Goal: Use online tool/utility: Utilize a website feature to perform a specific function

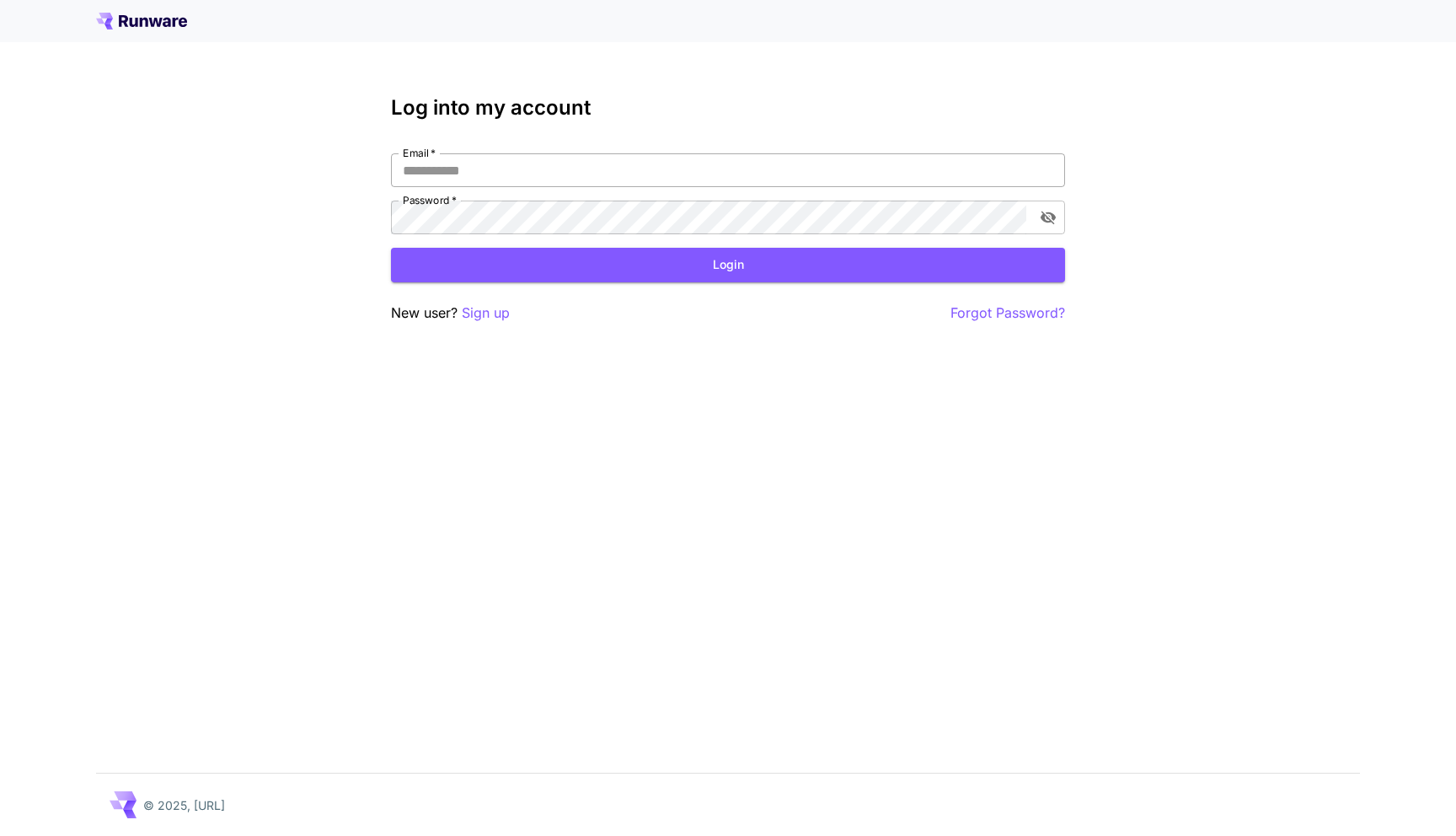
click at [598, 155] on input "Email   *" at bounding box center [728, 170] width 674 height 34
type input "**********"
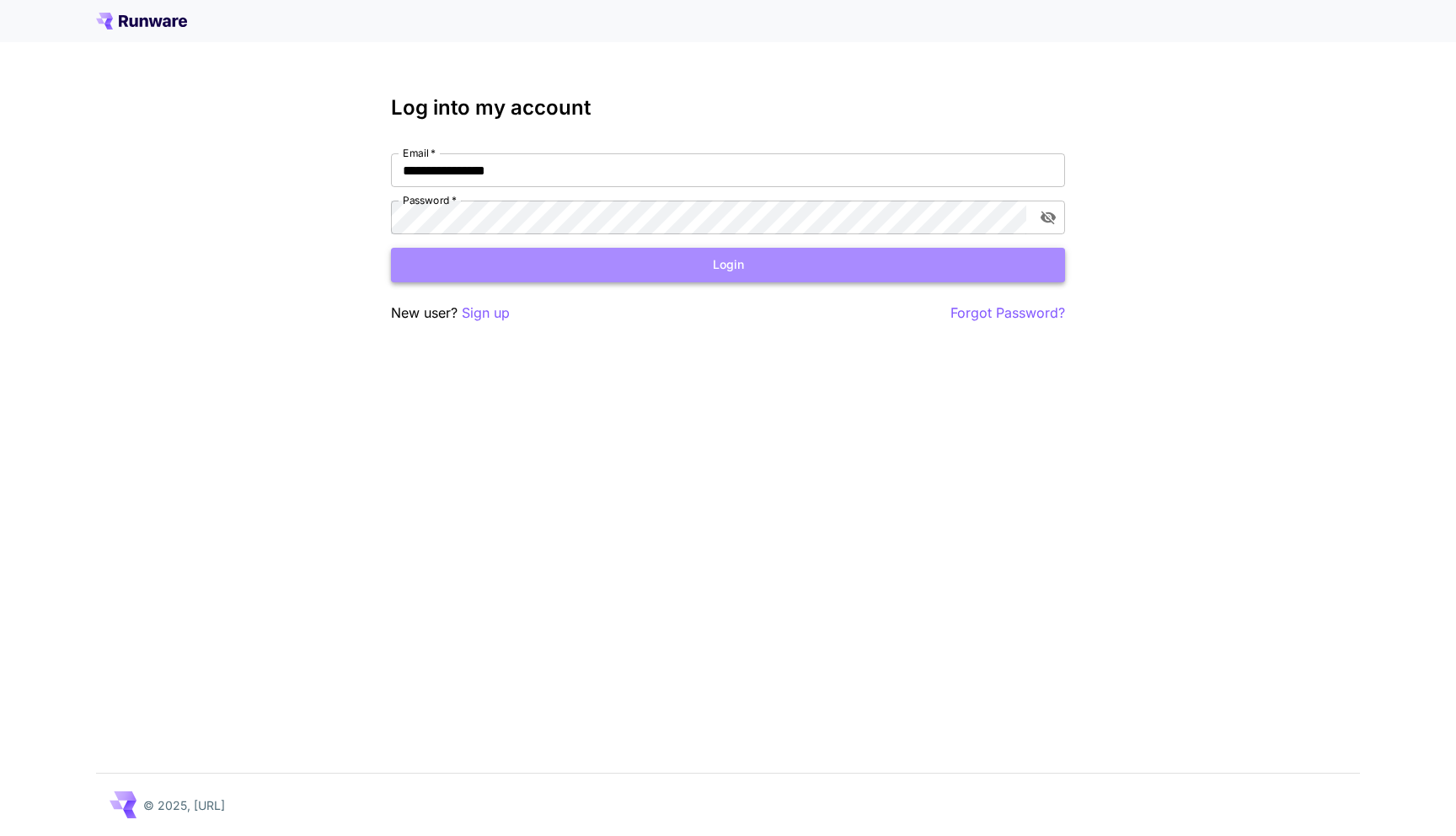
click at [622, 252] on button "Login" at bounding box center [728, 265] width 674 height 35
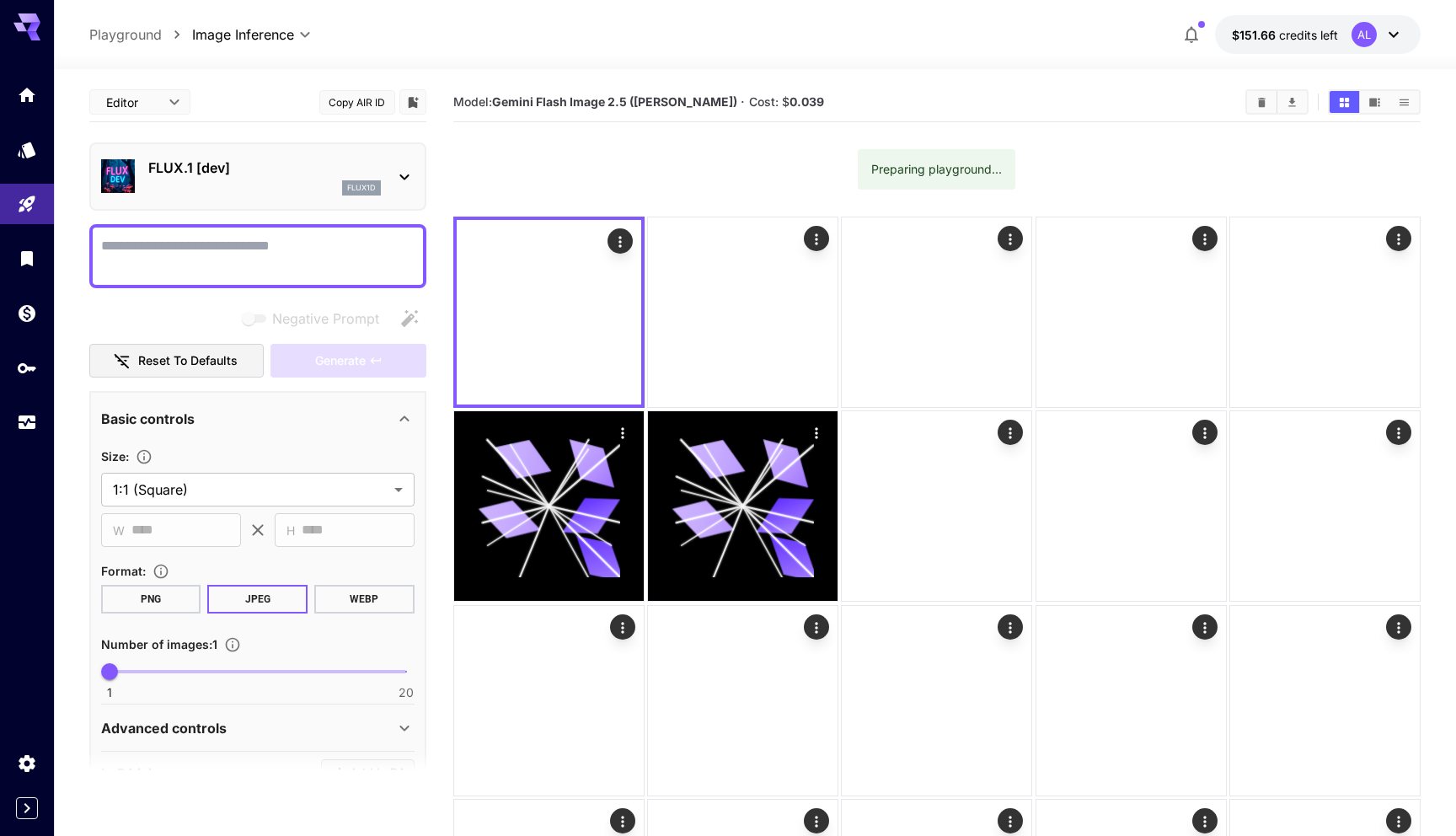
click at [284, 168] on p "FLUX.1 [dev]" at bounding box center [264, 168] width 232 height 20
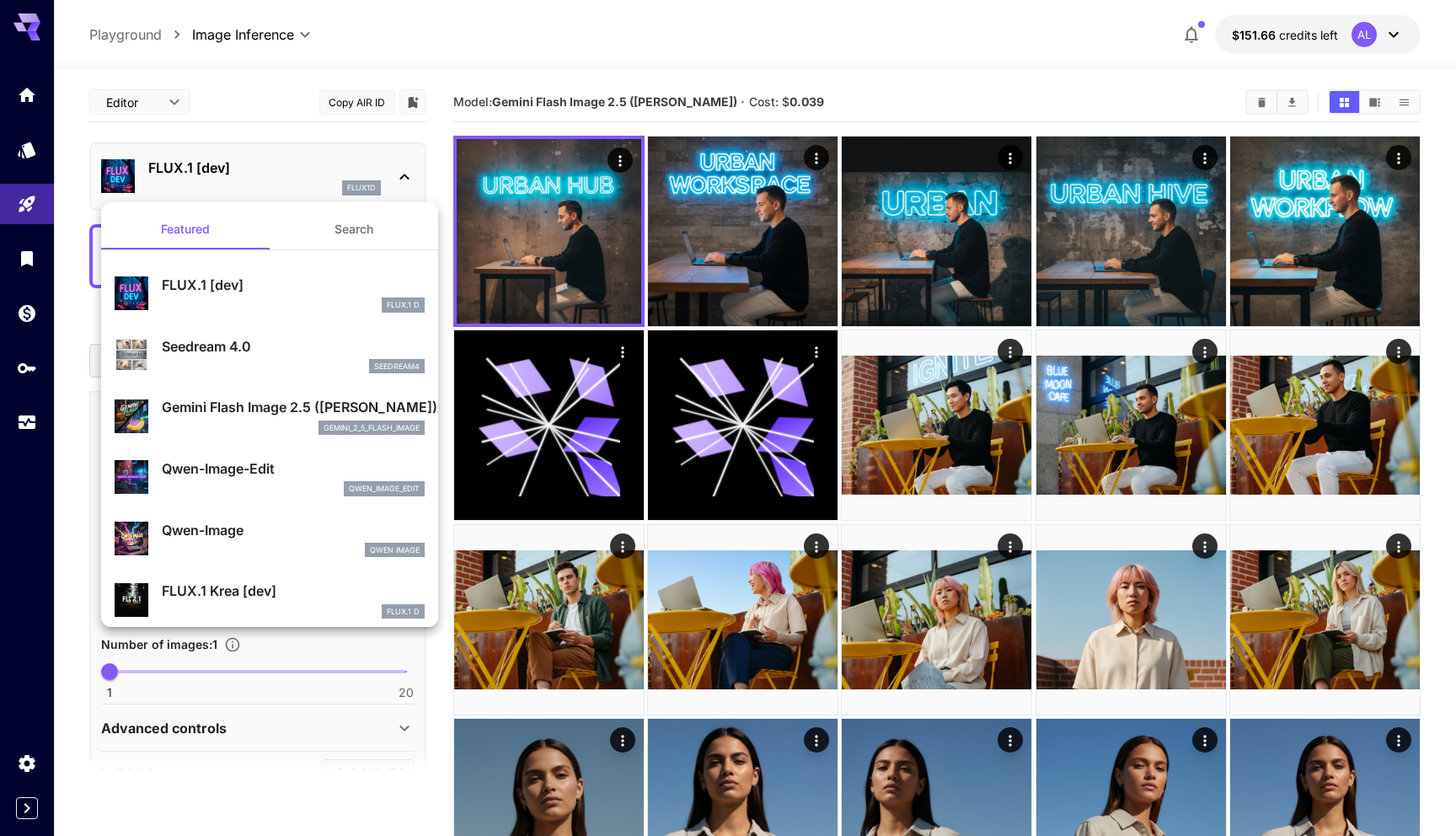
click at [237, 402] on p "Gemini Flash Image 2.5 ([PERSON_NAME])" at bounding box center [293, 407] width 263 height 20
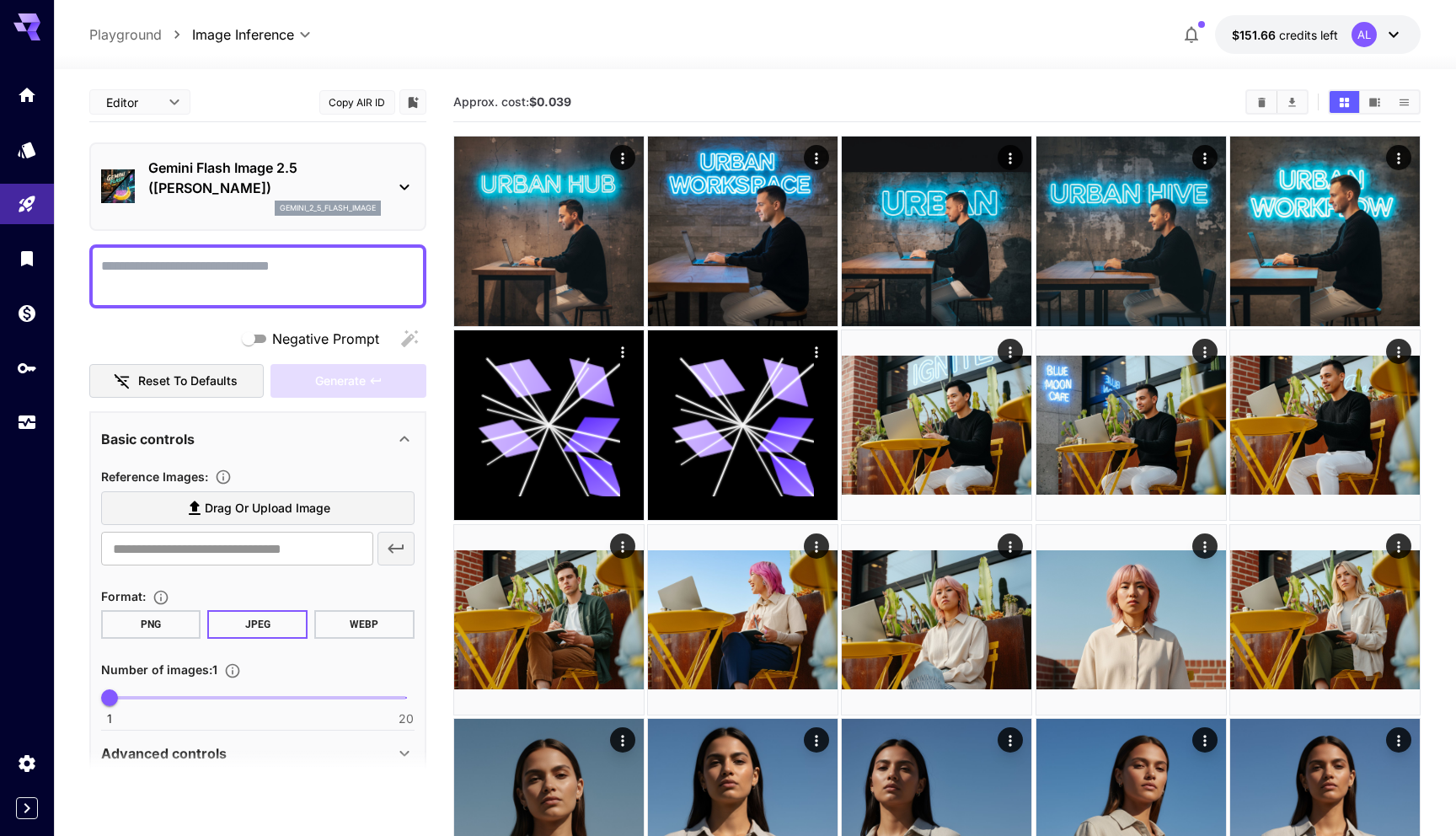
click at [243, 496] on label "Drag or upload image" at bounding box center [257, 509] width 313 height 35
click at [0, 0] on input "Drag or upload image" at bounding box center [0, 0] width 0 height 0
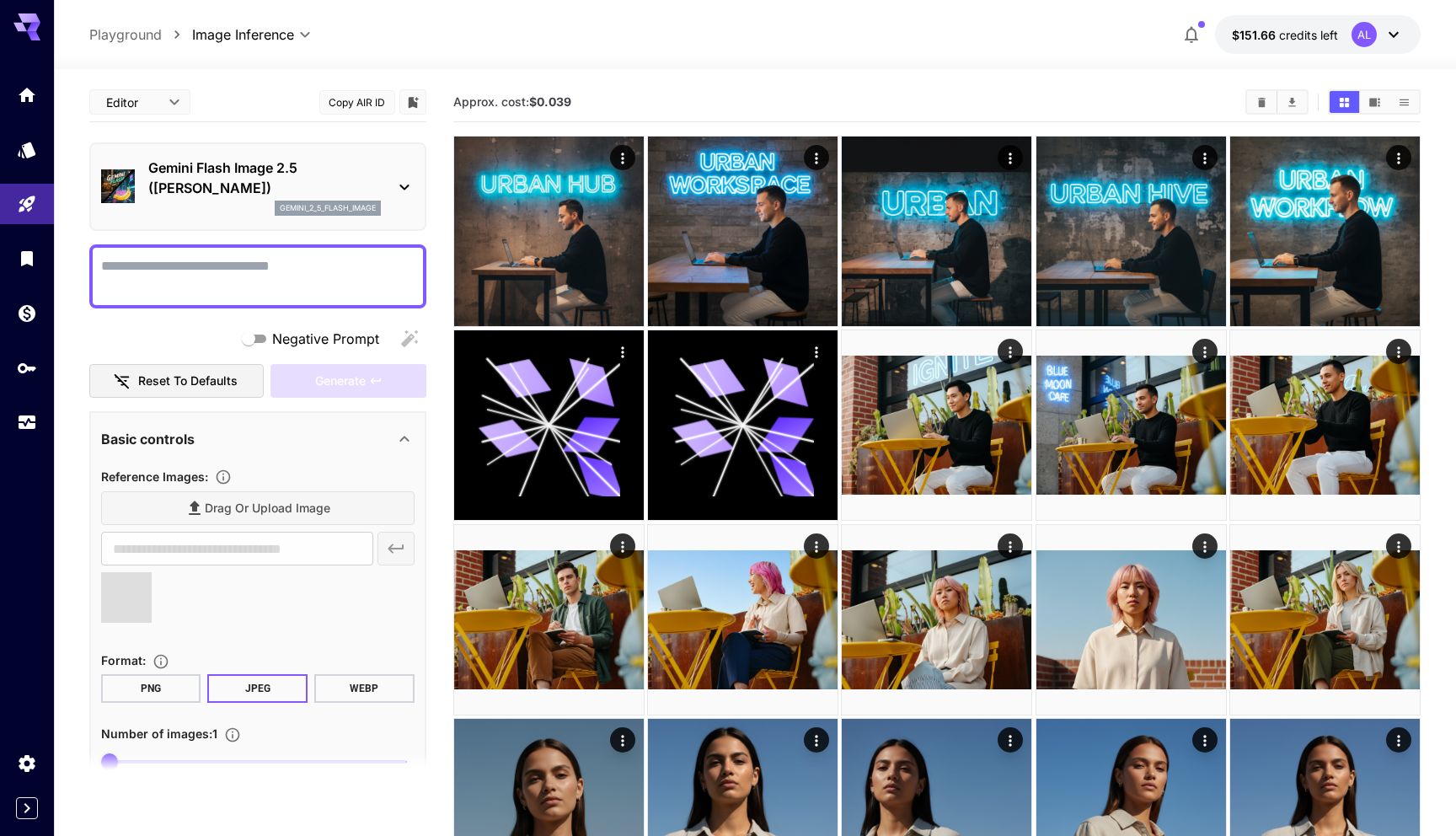
click at [218, 264] on textarea "Negative Prompt" at bounding box center [257, 277] width 313 height 40
type input "**********"
paste textarea "**********"
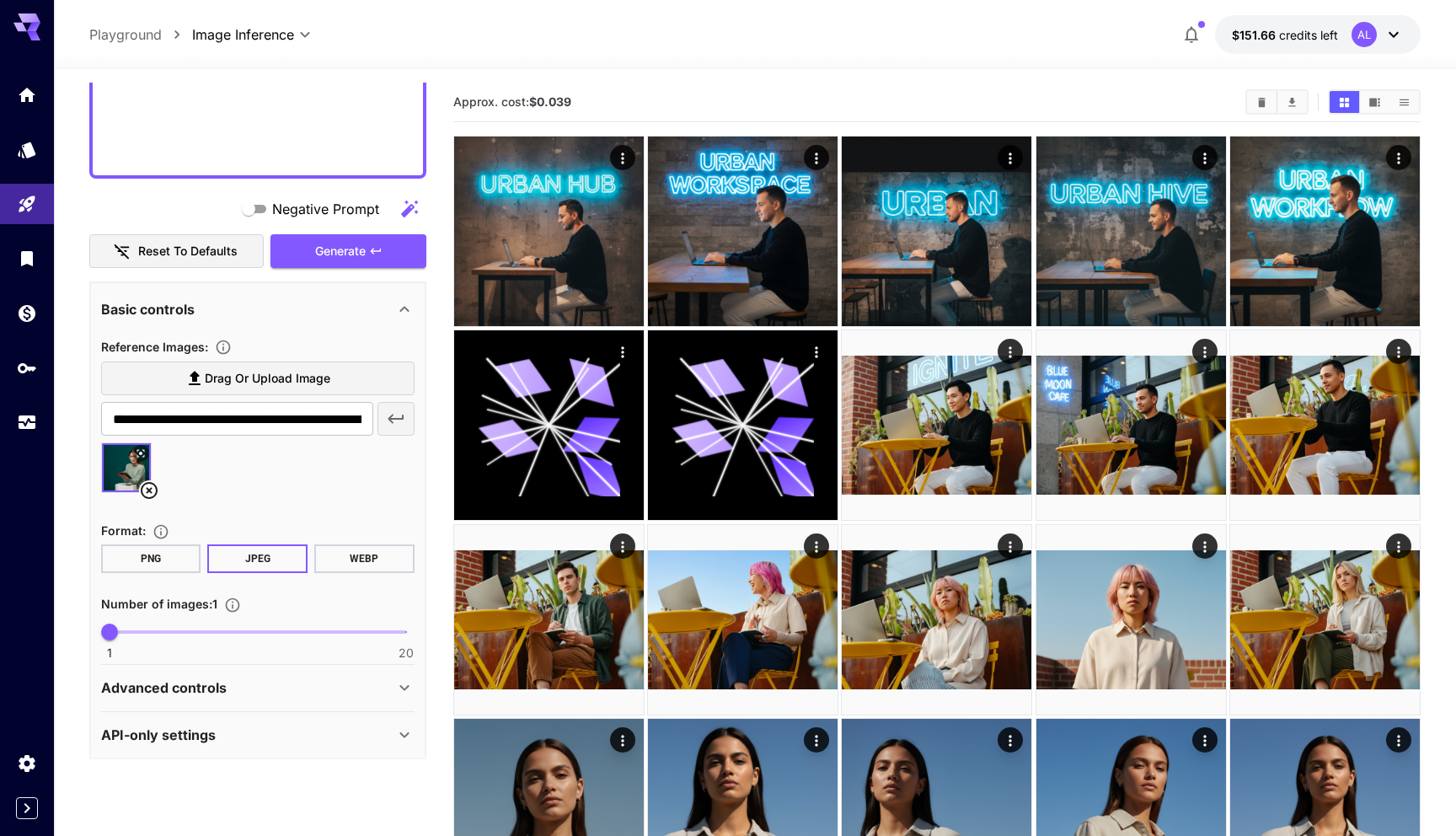
scroll to position [683, 0]
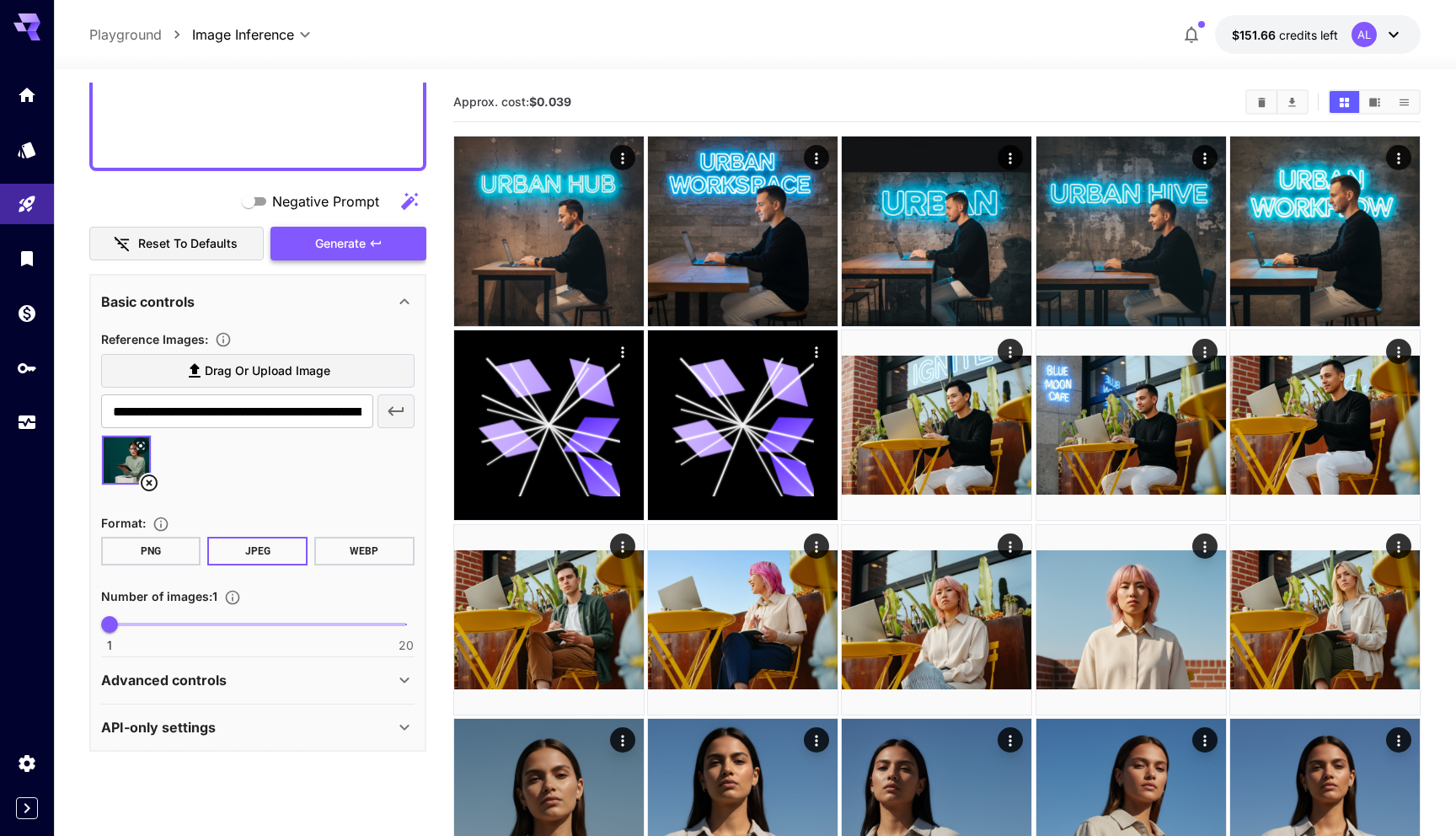
type textarea "**********"
click at [351, 252] on span "Generate" at bounding box center [340, 243] width 51 height 21
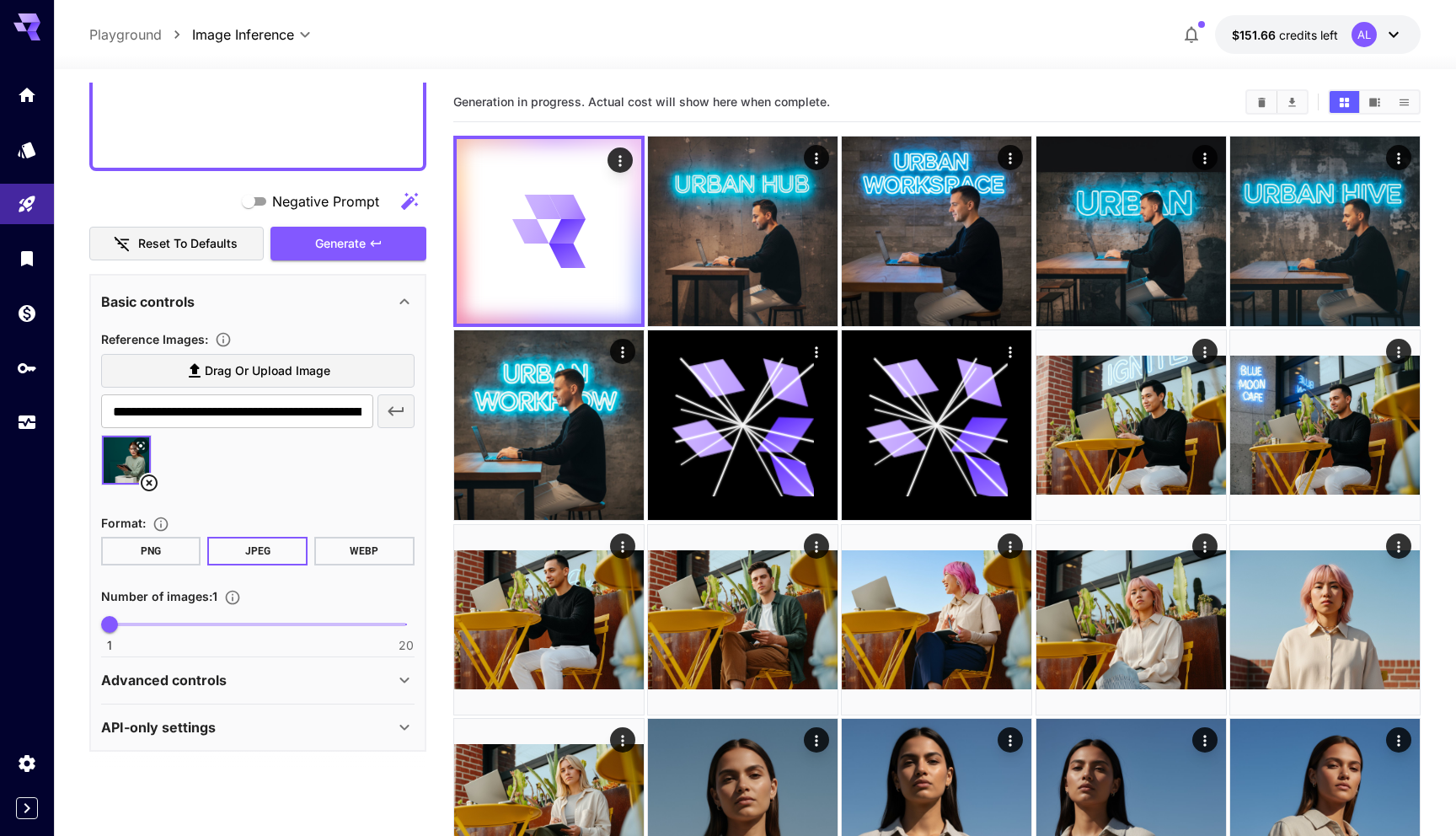
scroll to position [66, 0]
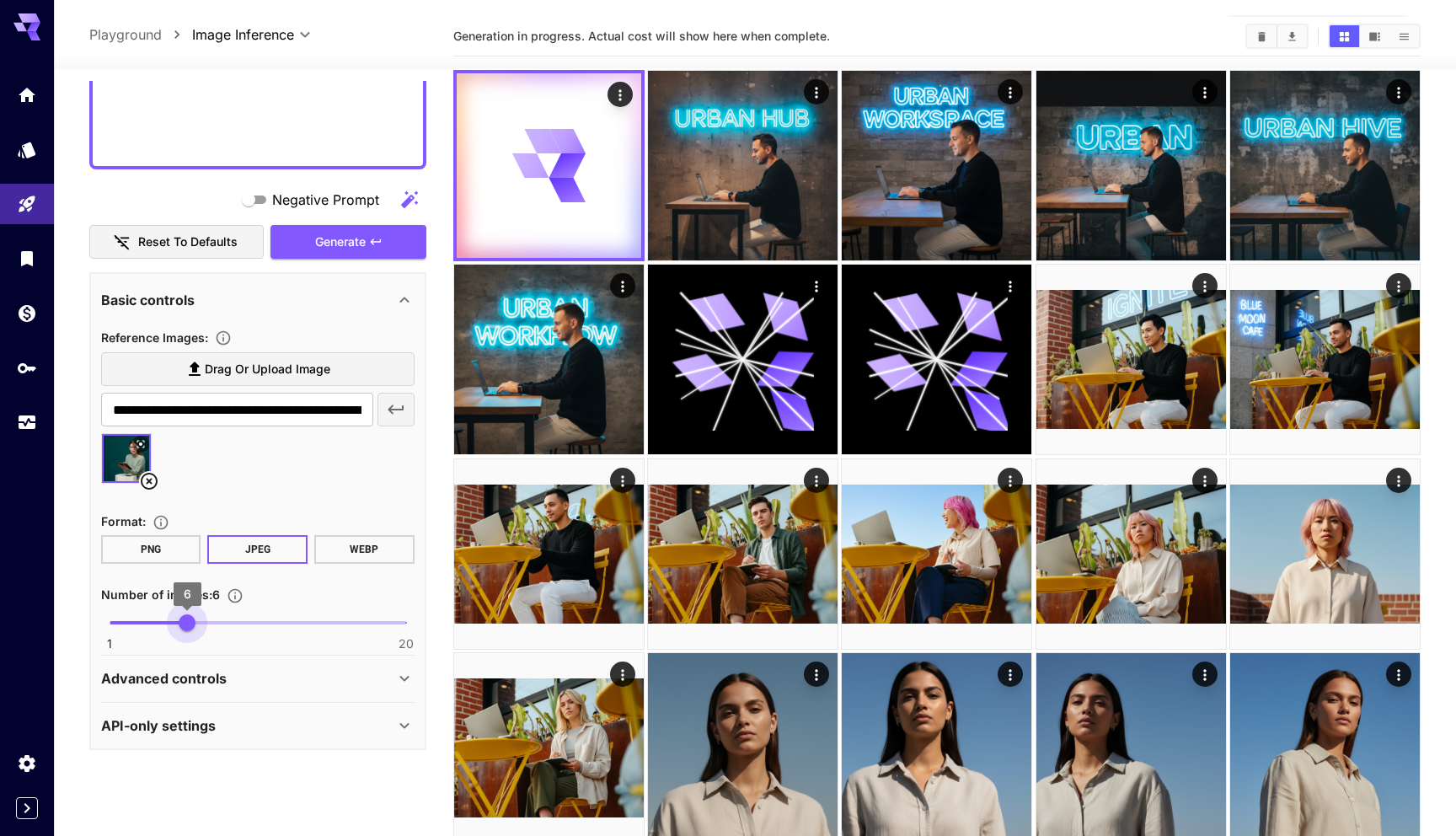
type input "*"
drag, startPoint x: 110, startPoint y: 623, endPoint x: 176, endPoint y: 622, distance: 66.0
click at [176, 622] on span "5" at bounding box center [172, 623] width 17 height 17
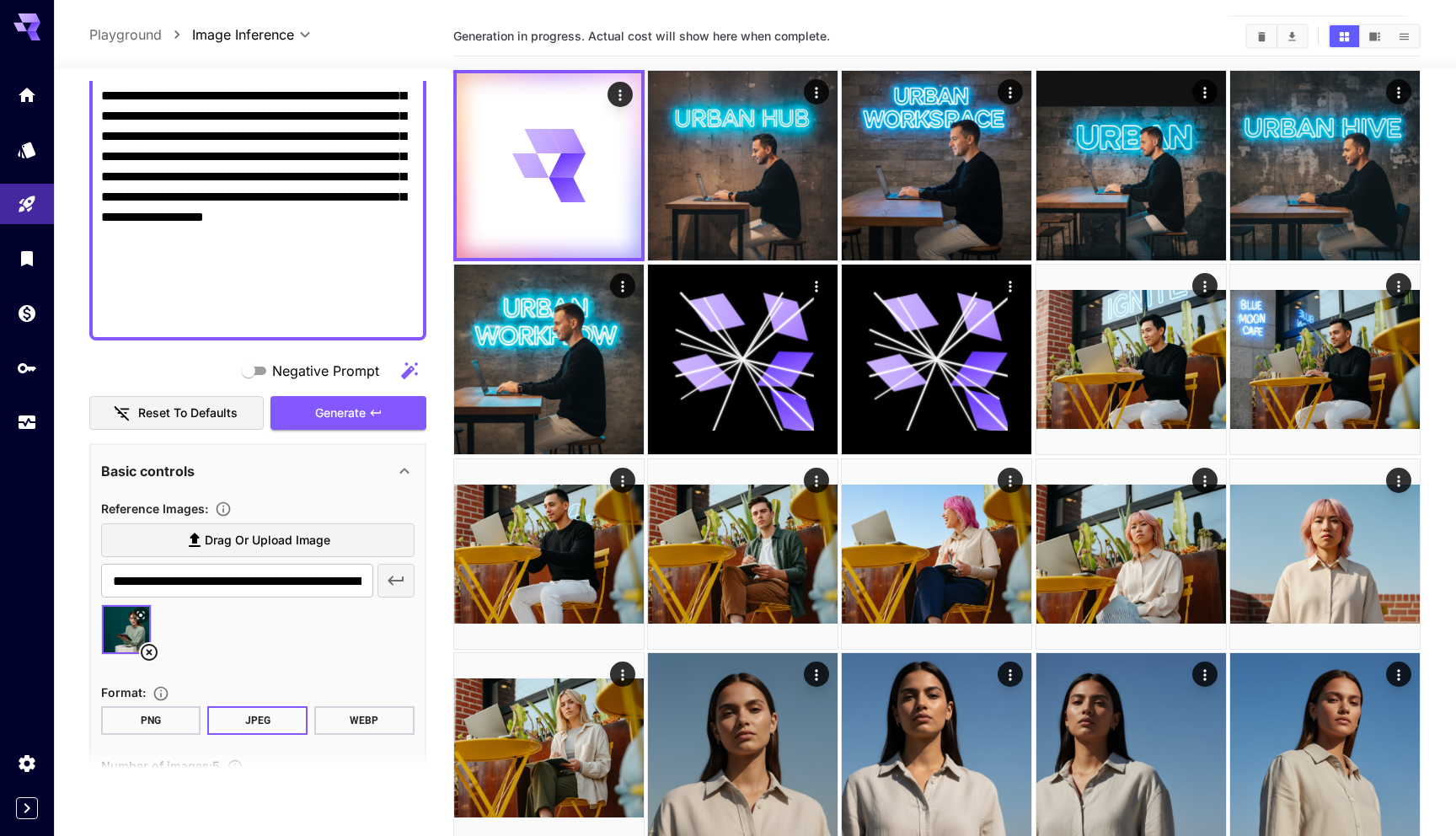
click at [285, 240] on textarea "Negative Prompt" at bounding box center [257, 35] width 313 height 587
paste textarea
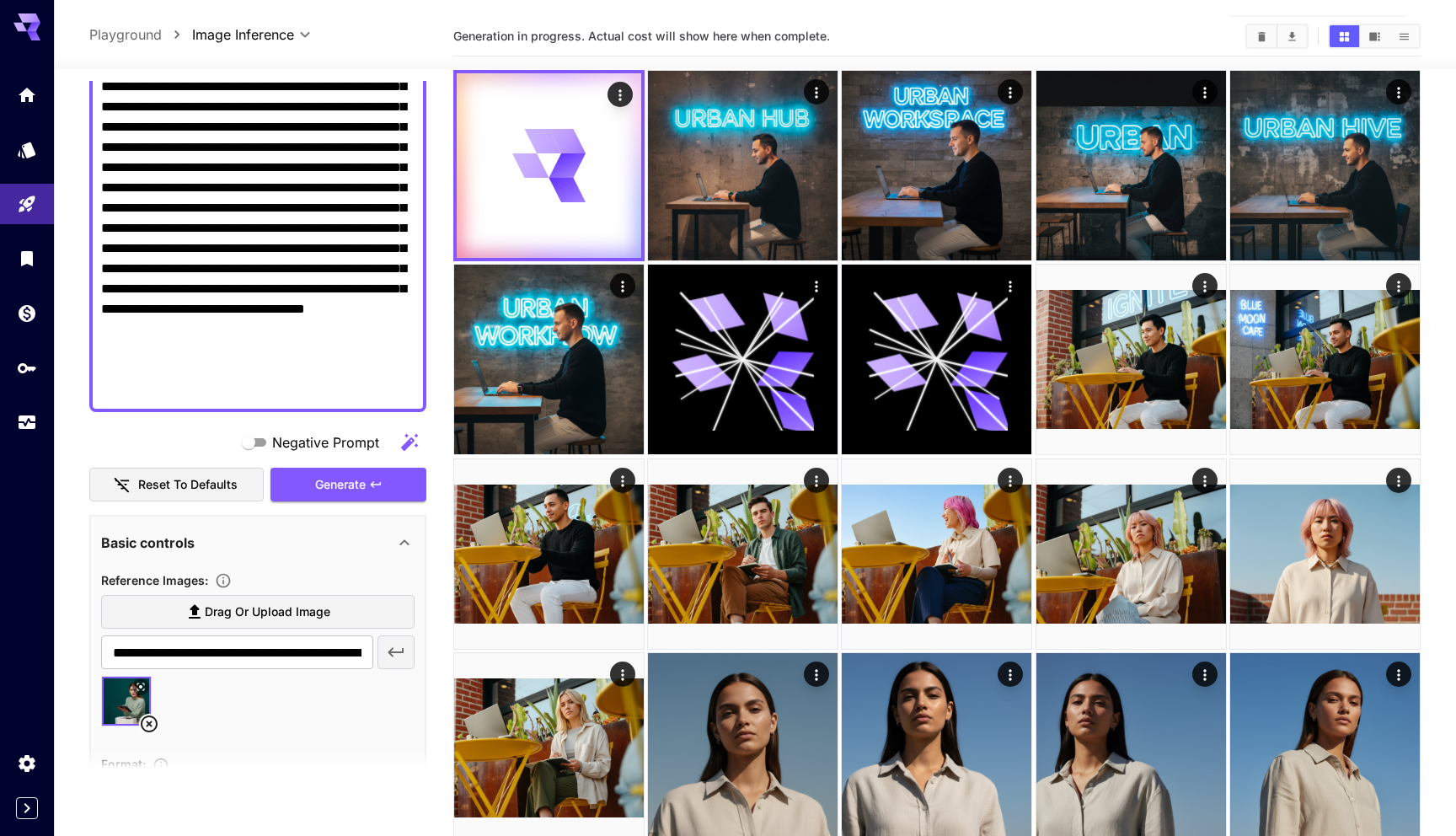
scroll to position [424, 0]
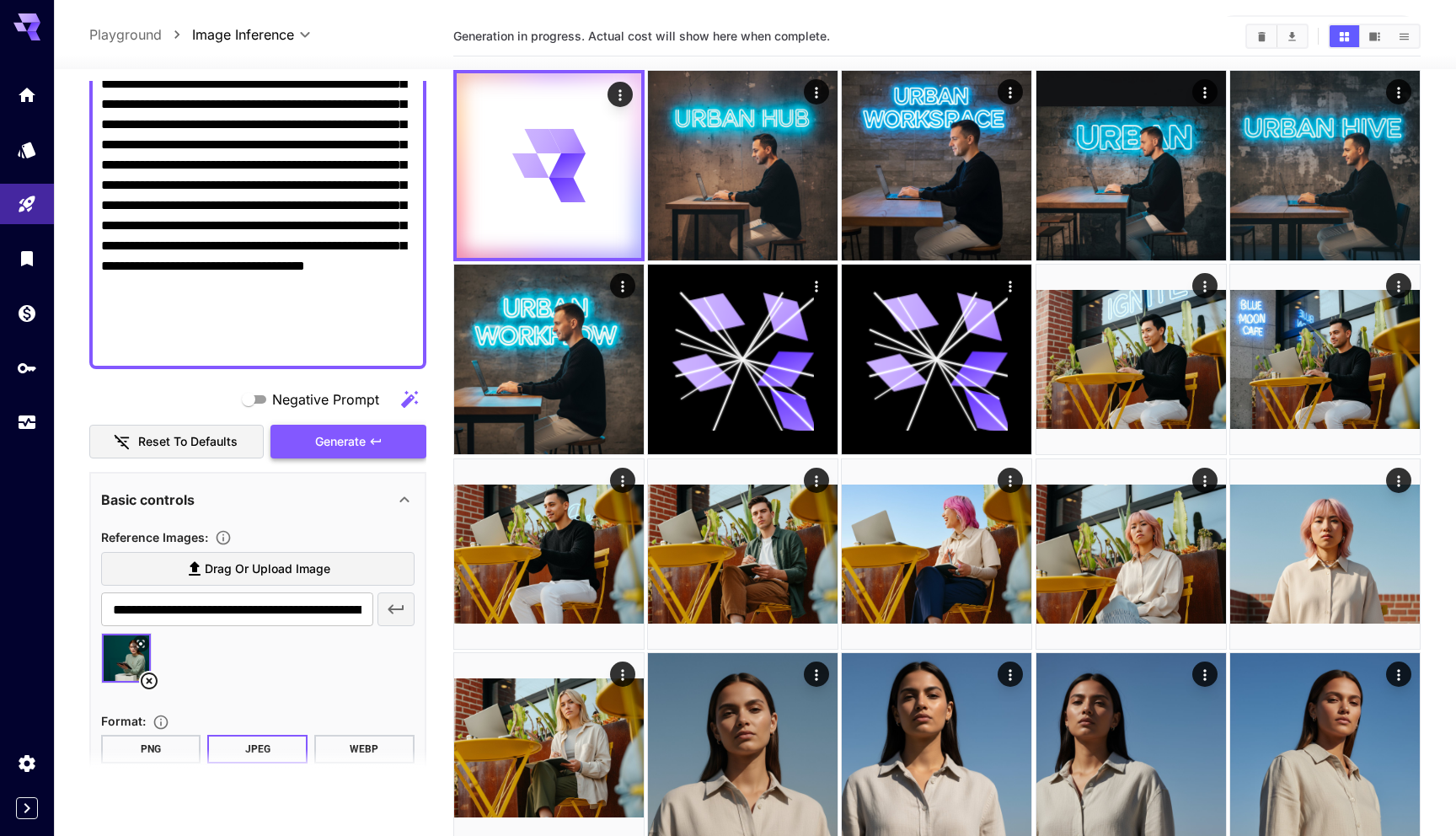
click at [361, 442] on span "Generate" at bounding box center [340, 442] width 51 height 21
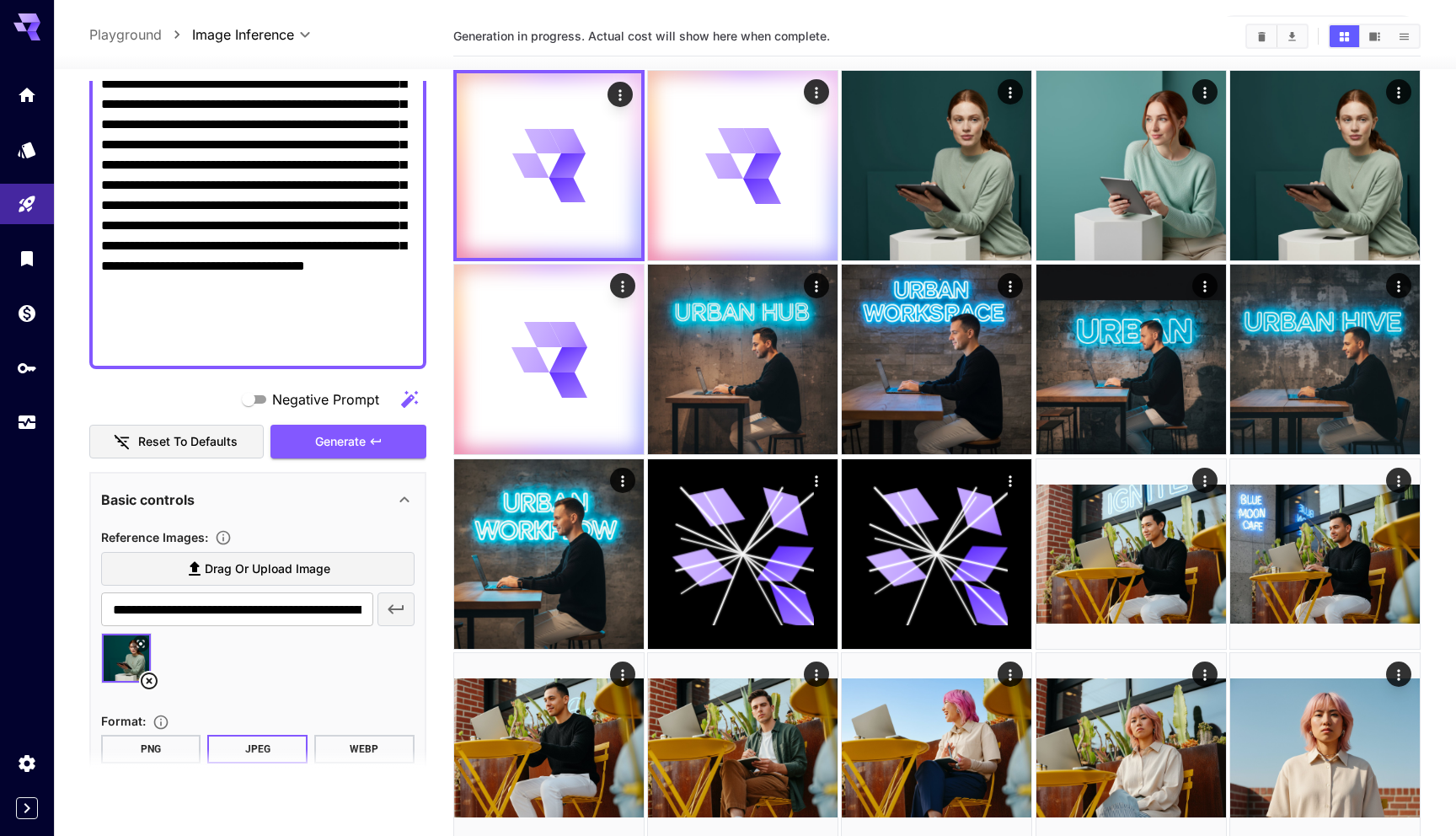
click at [319, 312] on textarea "Negative Prompt" at bounding box center [257, 95] width 313 height 525
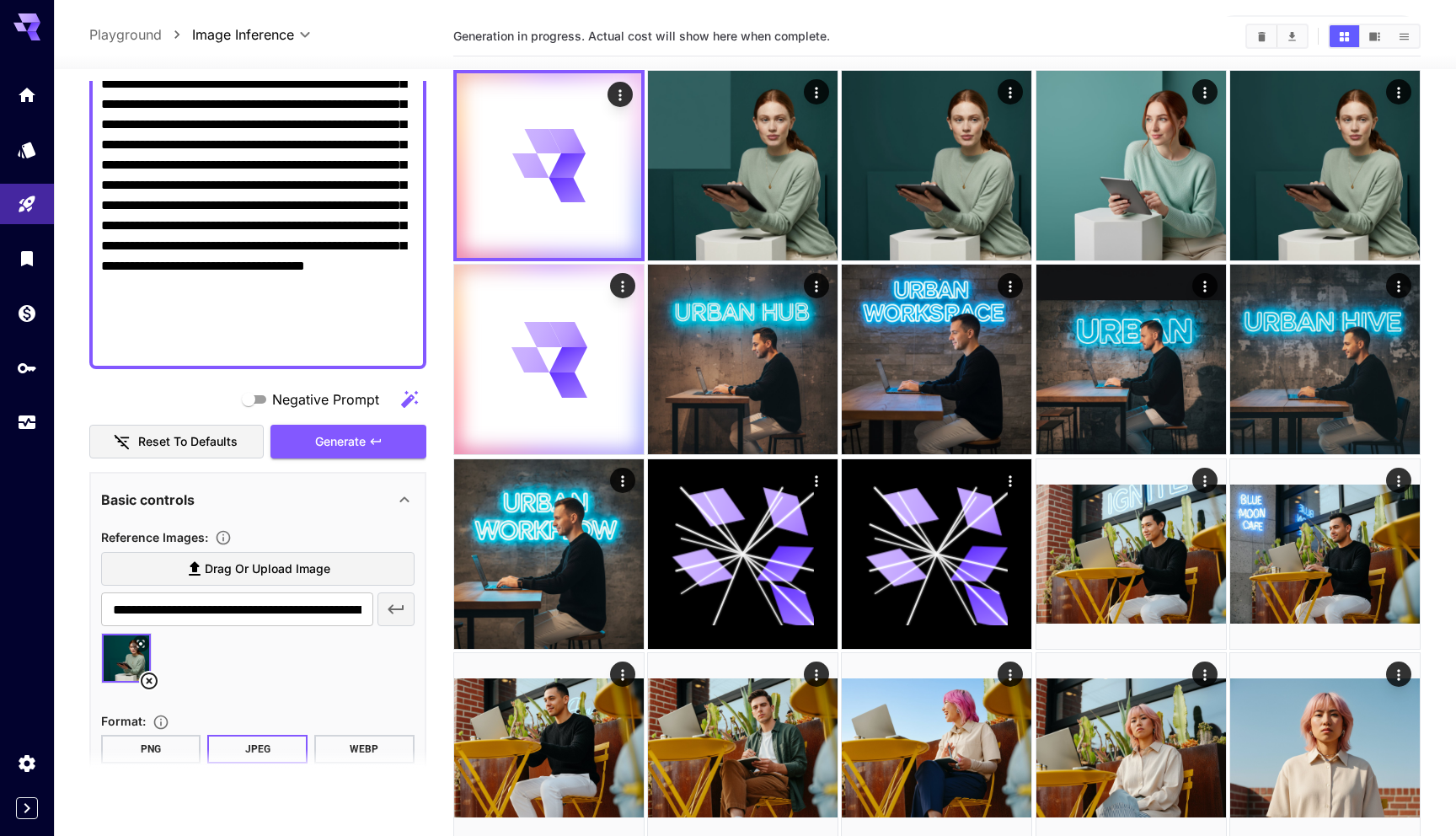
paste textarea "**********"
type textarea "**********"
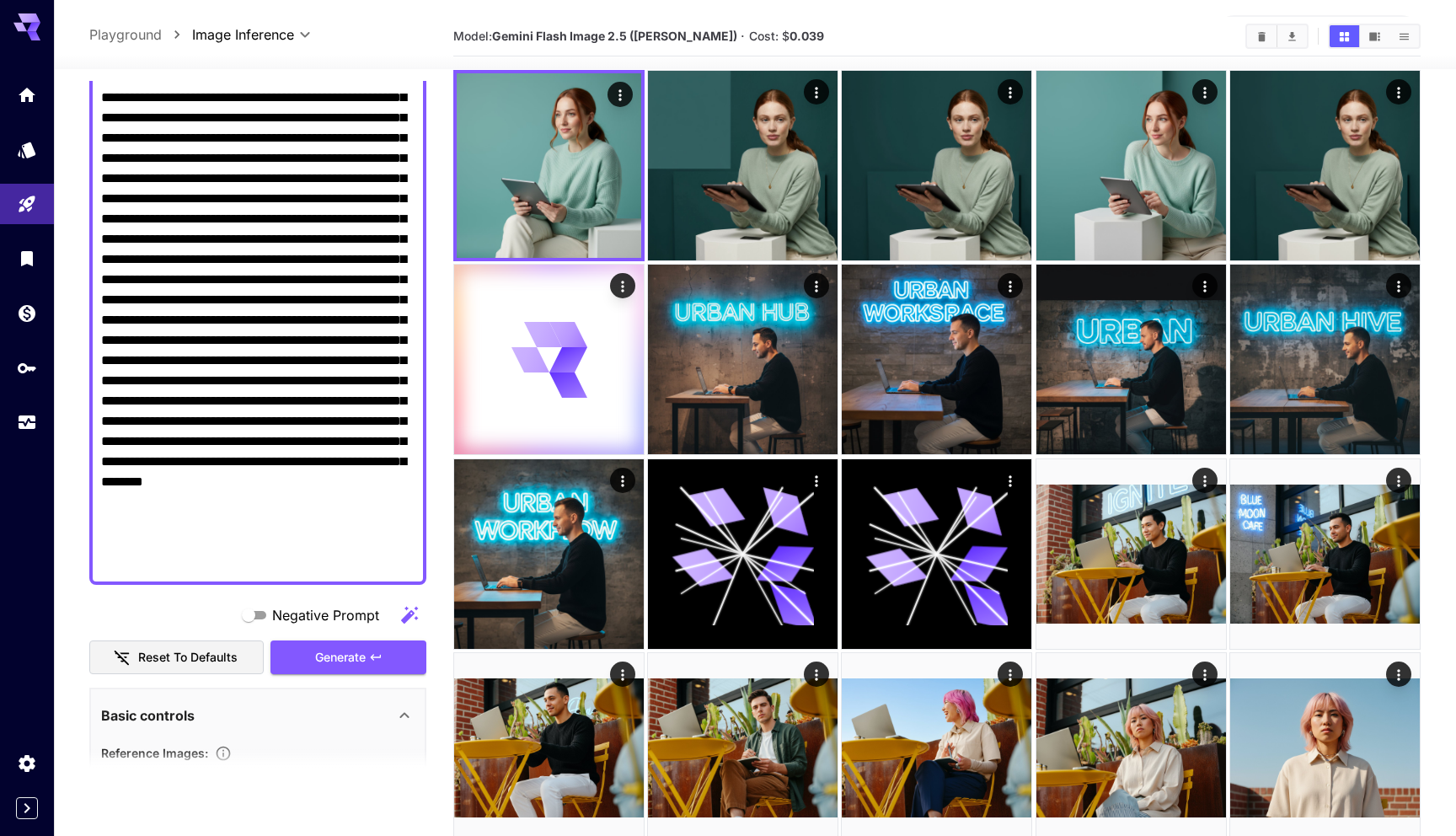
scroll to position [283, 0]
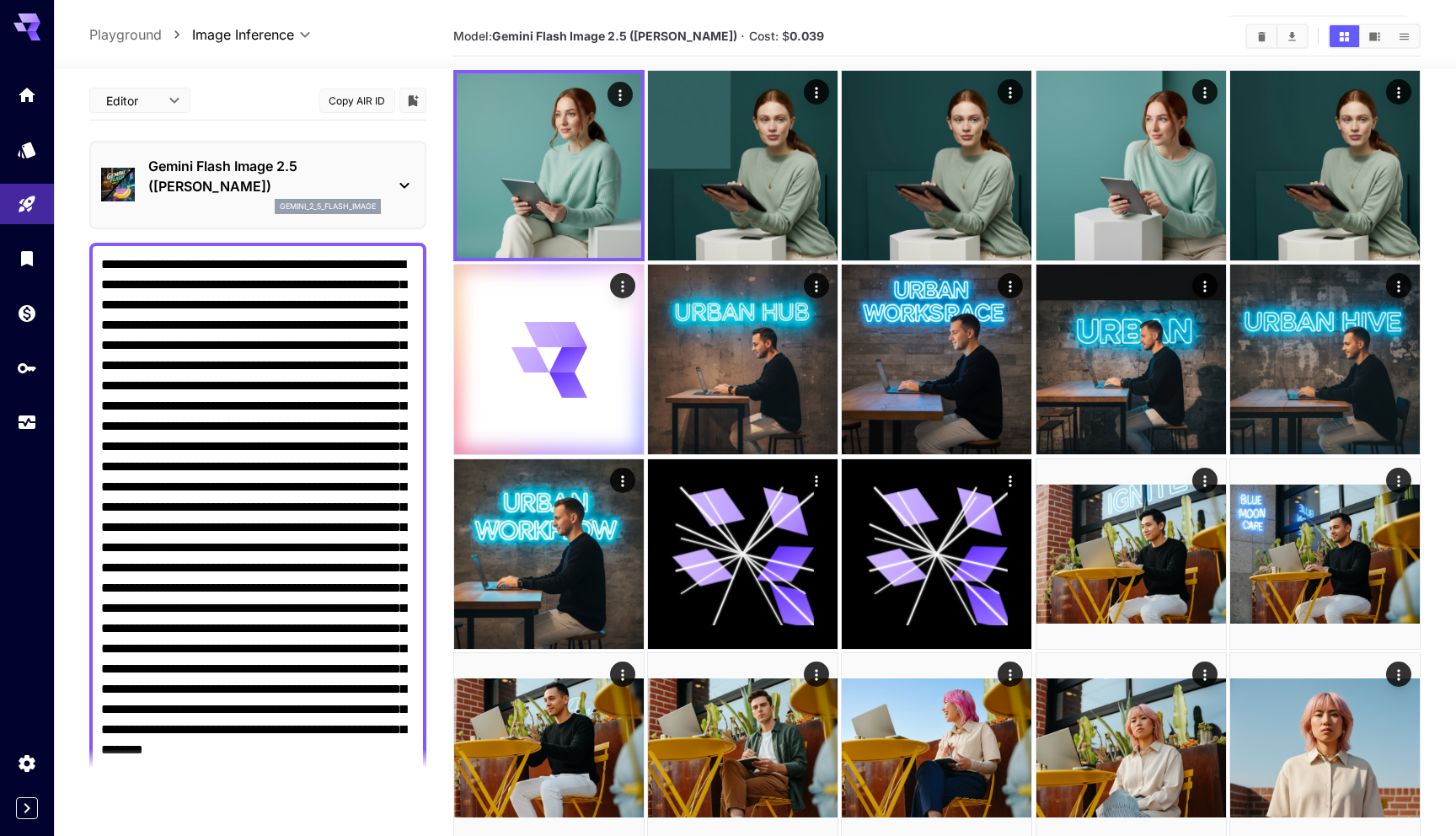
scroll to position [283, 0]
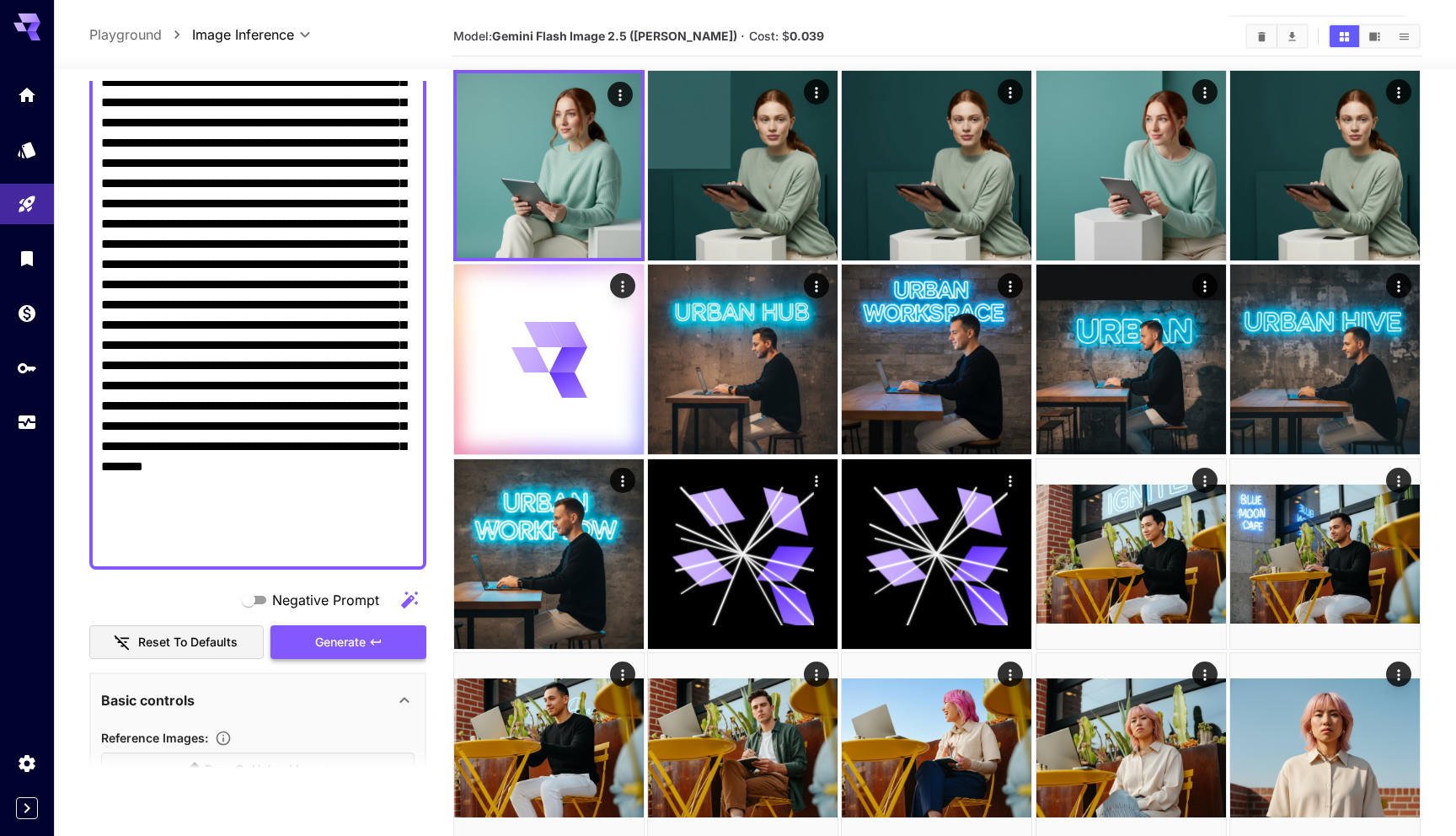
type textarea "**********"
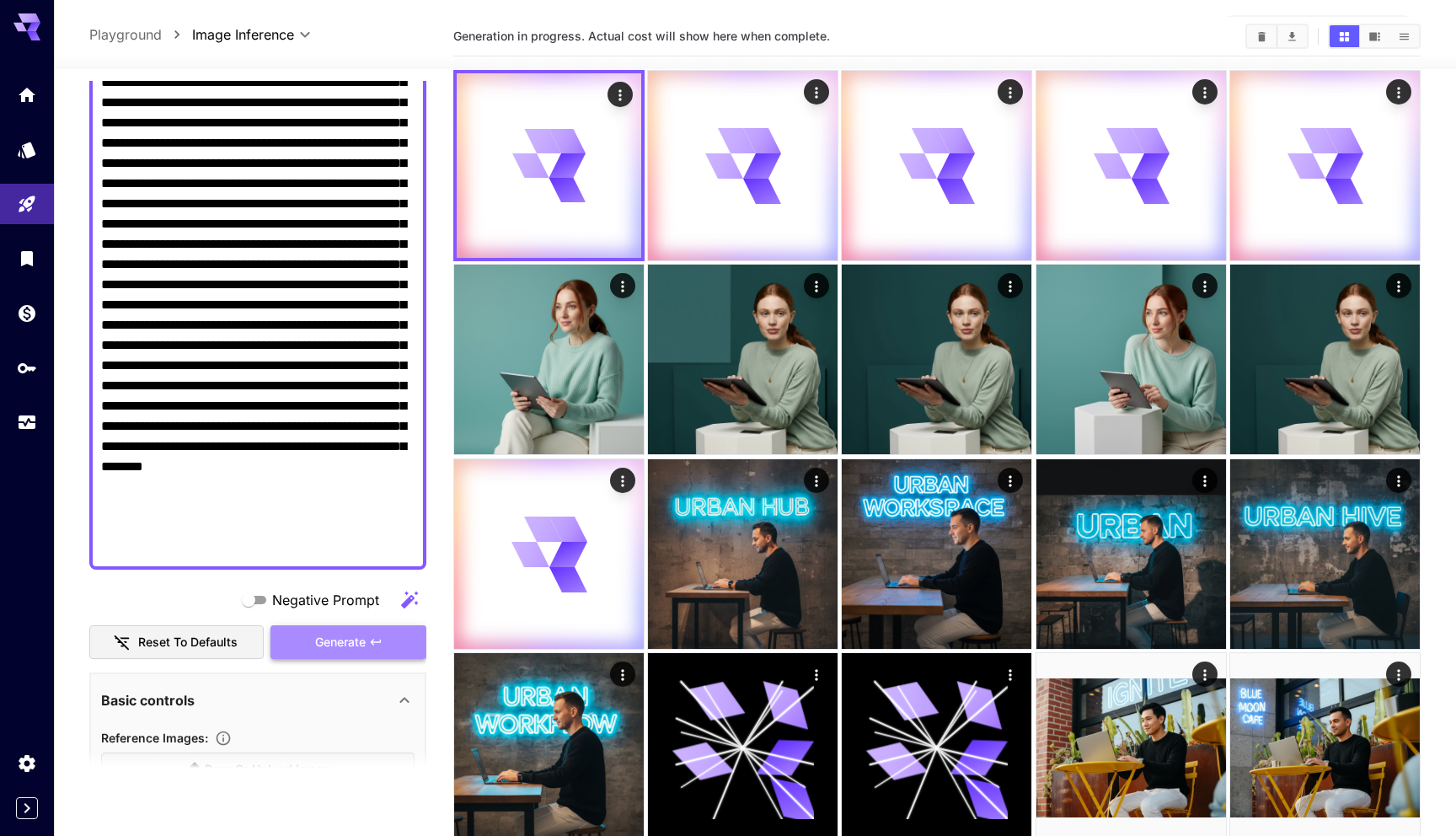
click at [371, 639] on icon "button" at bounding box center [376, 642] width 14 height 14
click at [356, 339] on textarea "Negative Prompt" at bounding box center [257, 265] width 313 height 587
paste textarea
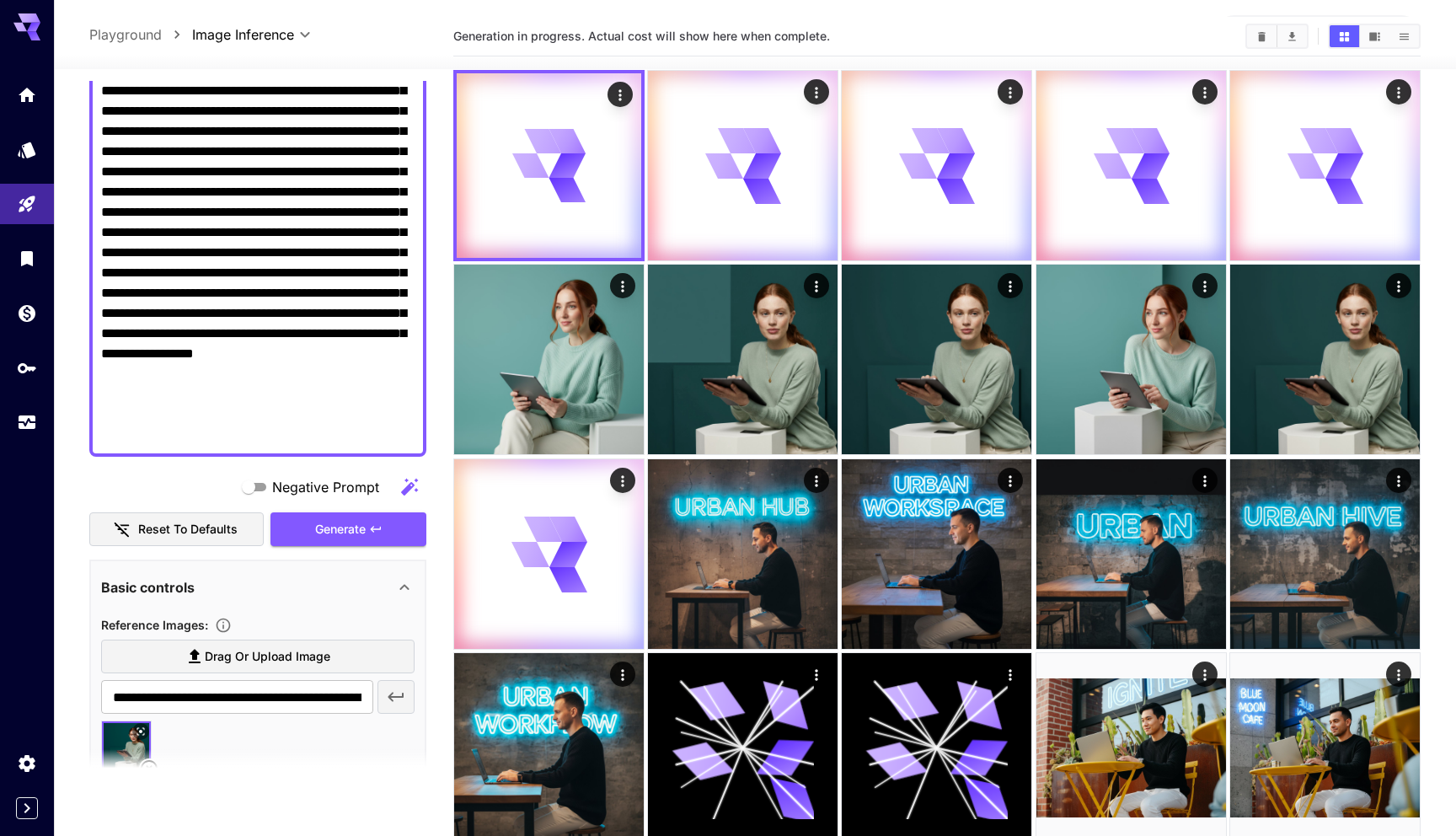
scroll to position [399, 0]
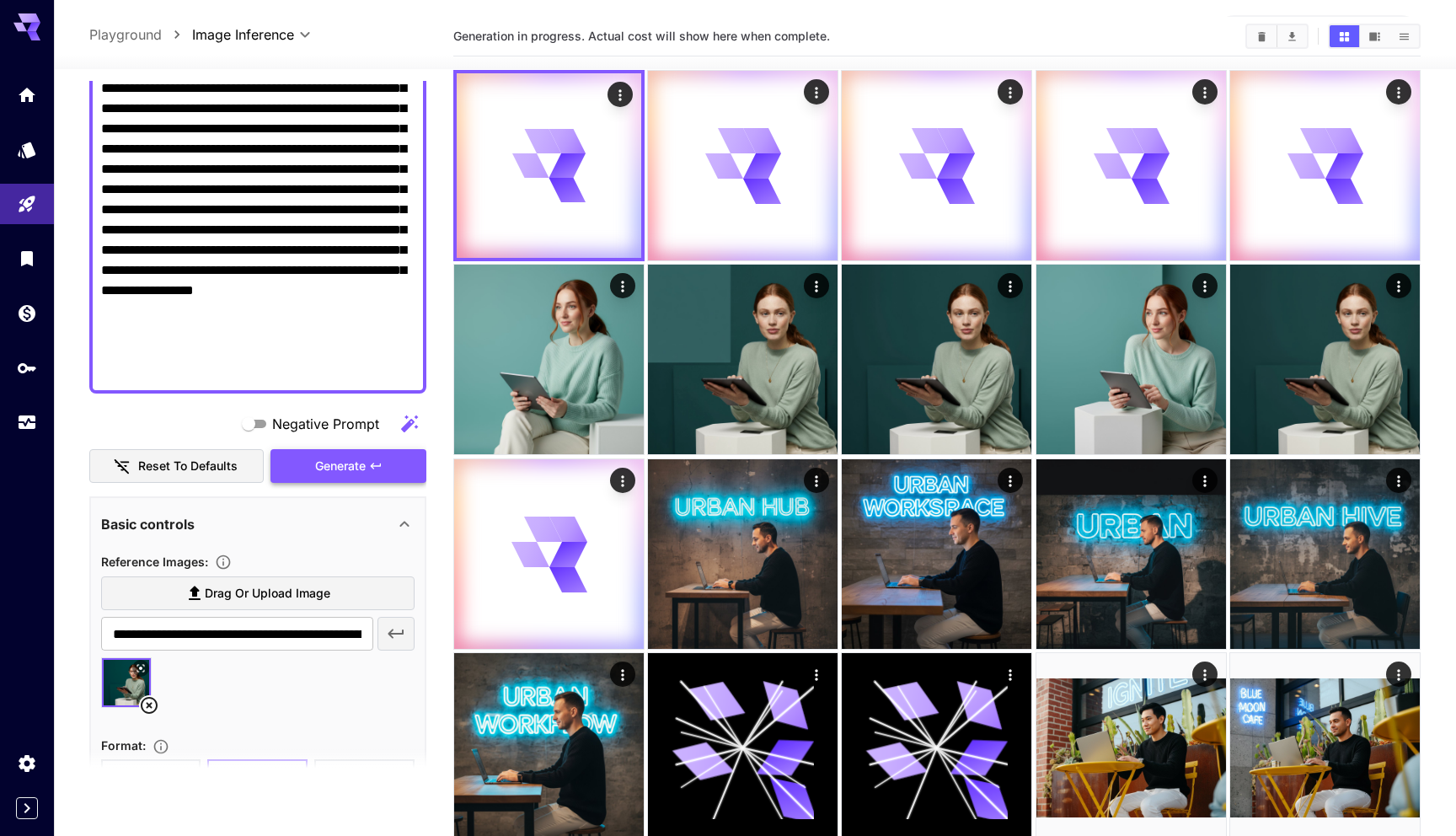
click at [372, 467] on icon "button" at bounding box center [375, 466] width 10 height 6
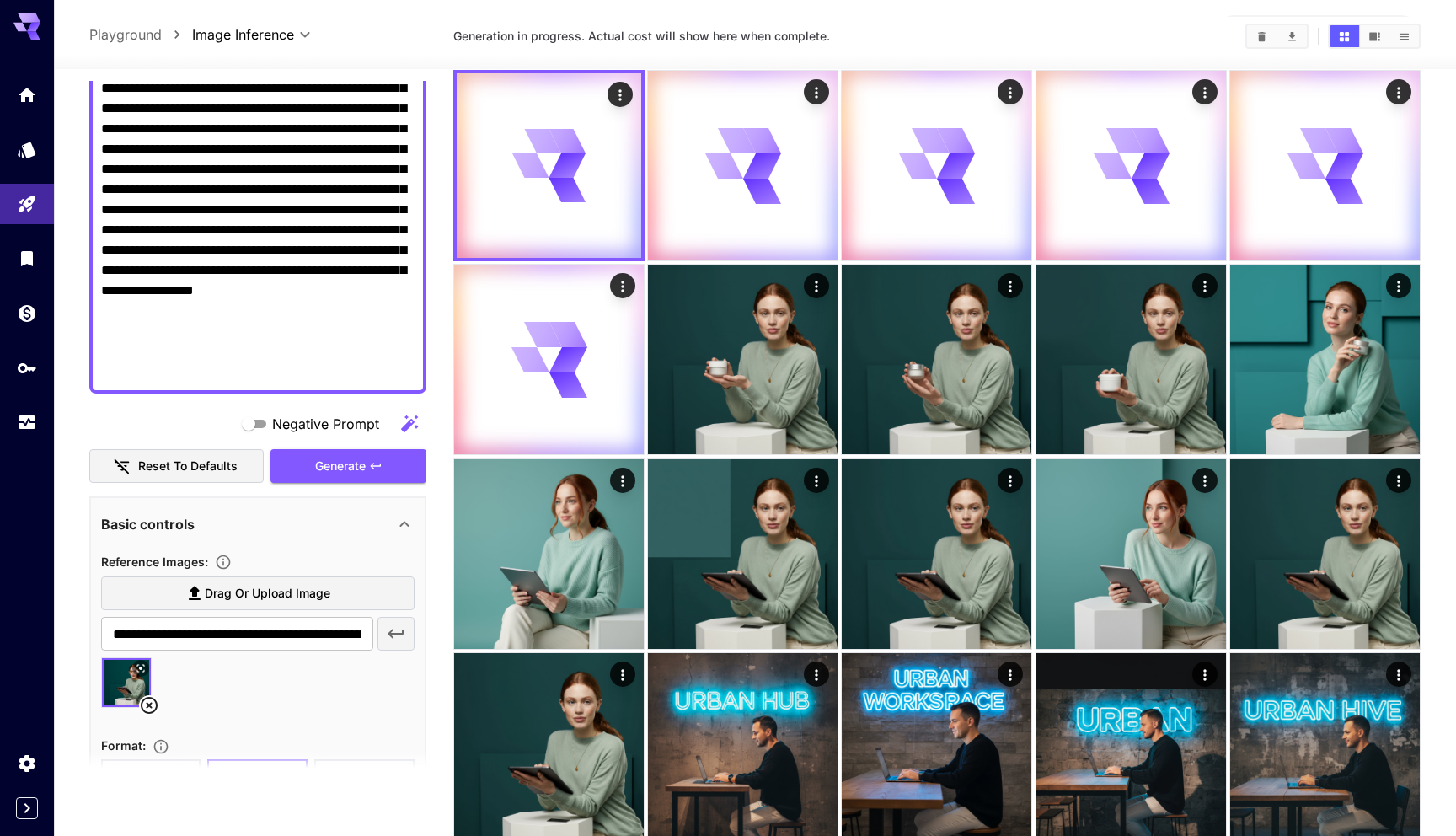
click at [340, 241] on textarea "Negative Prompt" at bounding box center [257, 119] width 313 height 525
paste textarea "**"
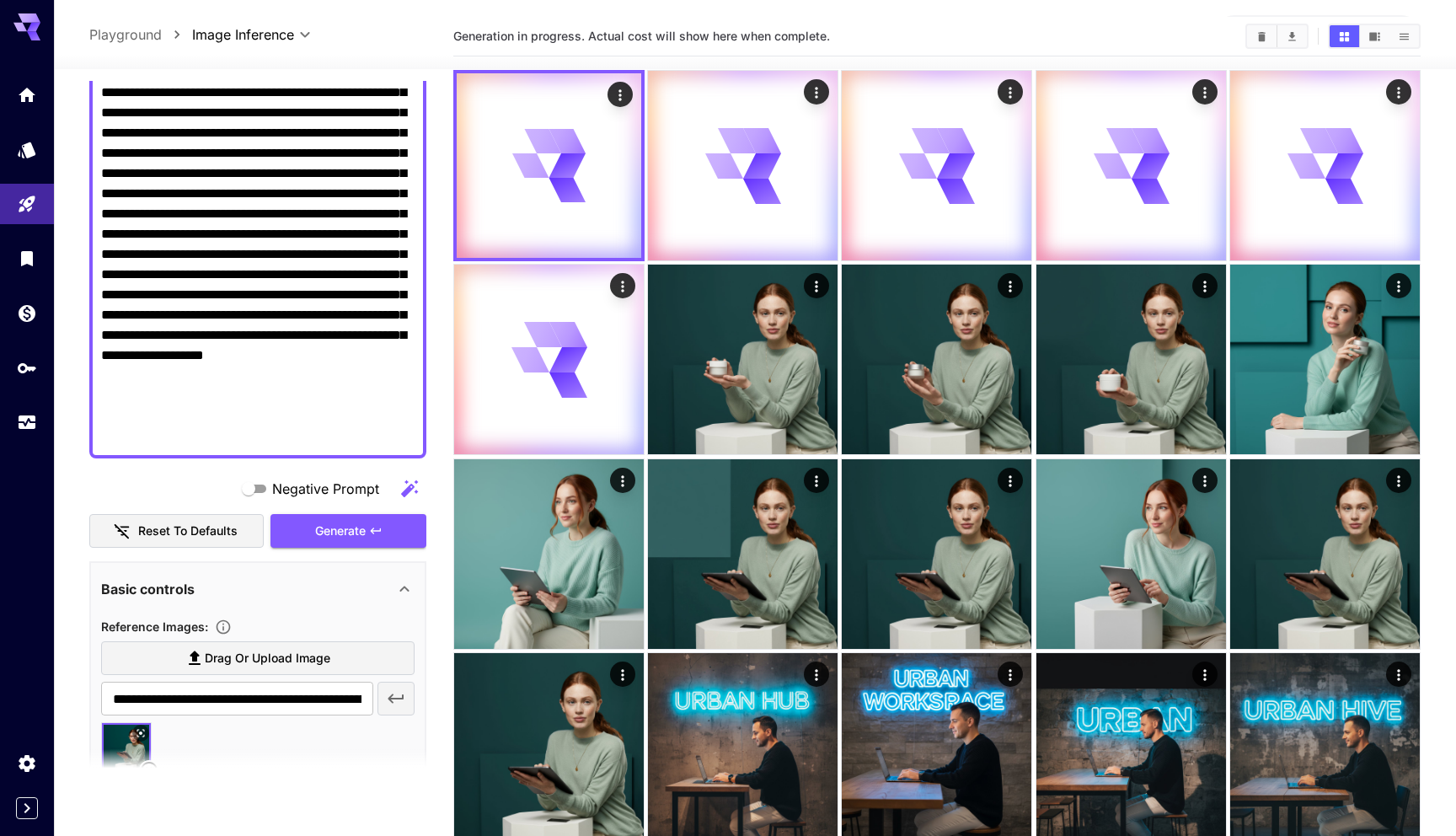
scroll to position [393, 0]
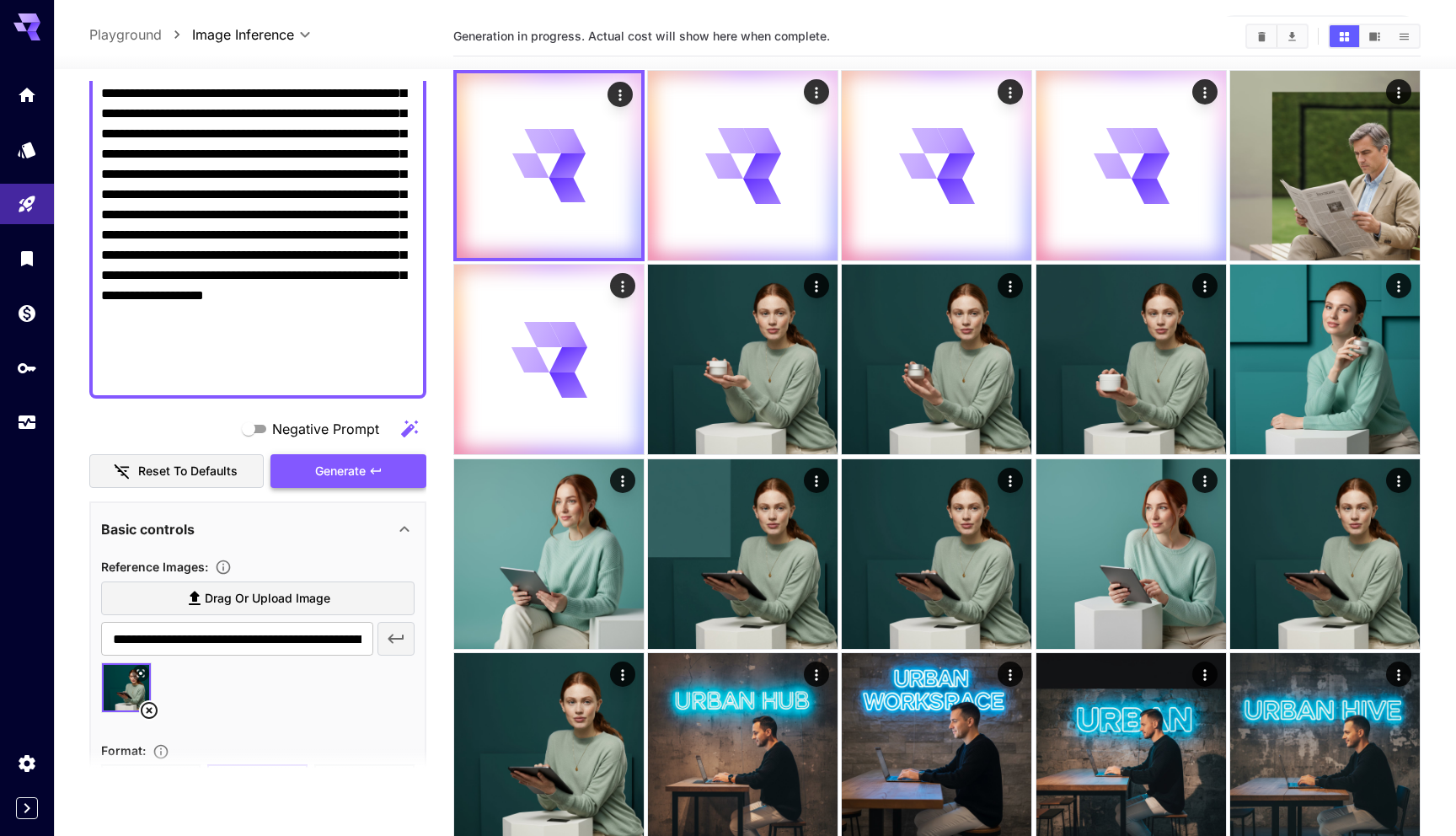
type textarea "**********"
click at [393, 467] on button "Generate" at bounding box center [347, 471] width 155 height 35
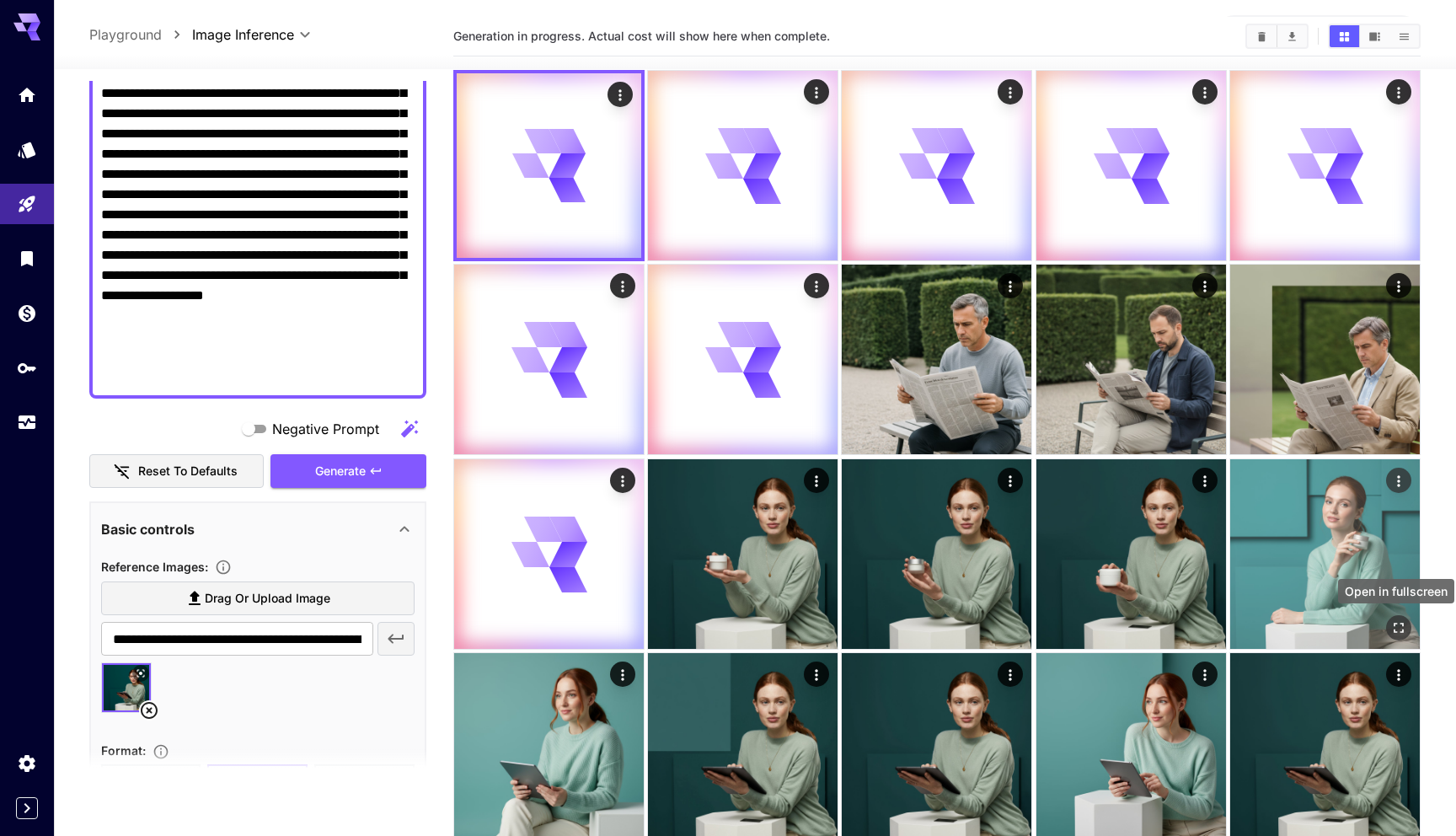
click at [1397, 633] on icon "Open in fullscreen" at bounding box center [1399, 627] width 17 height 17
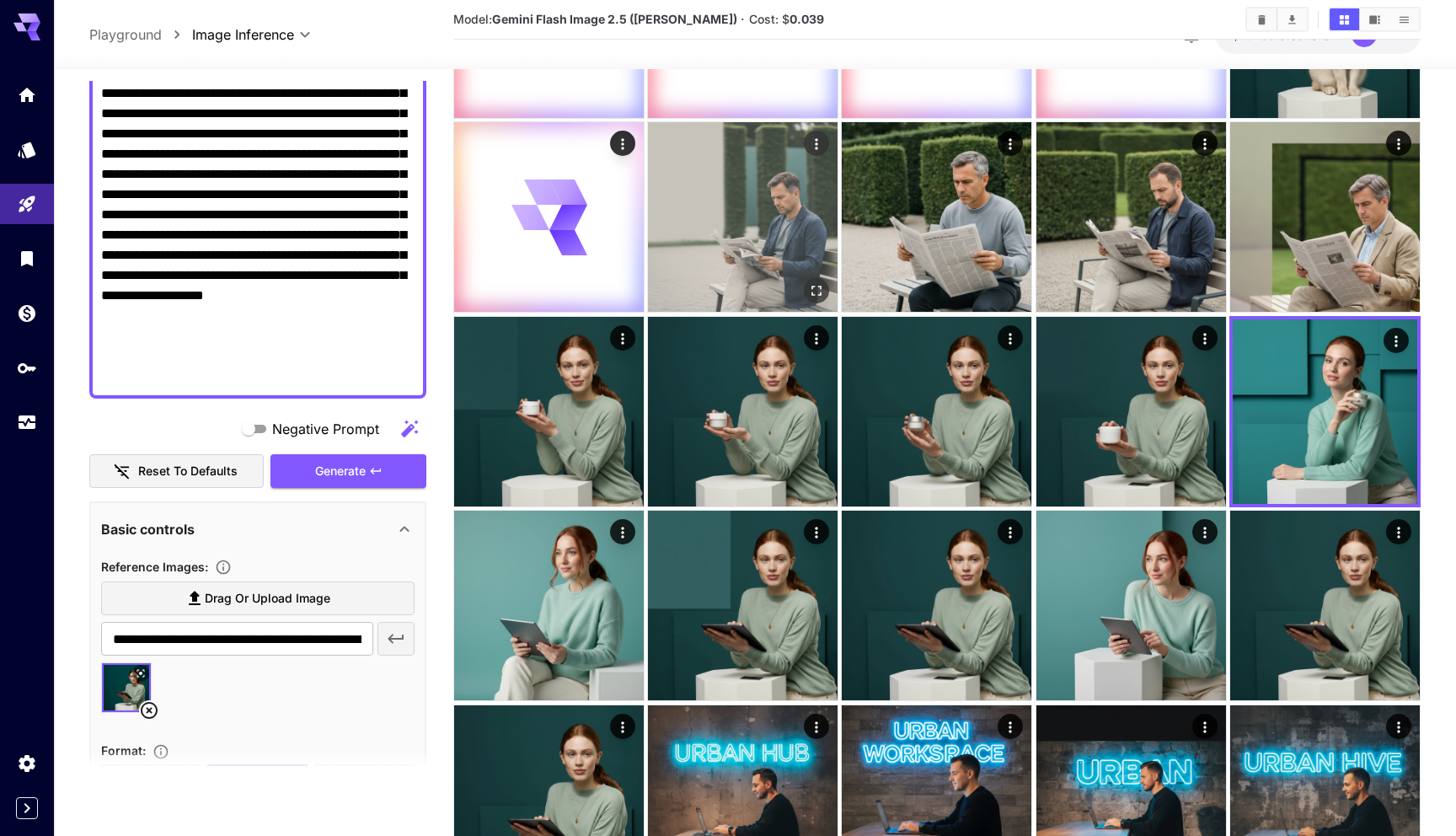
scroll to position [268, 0]
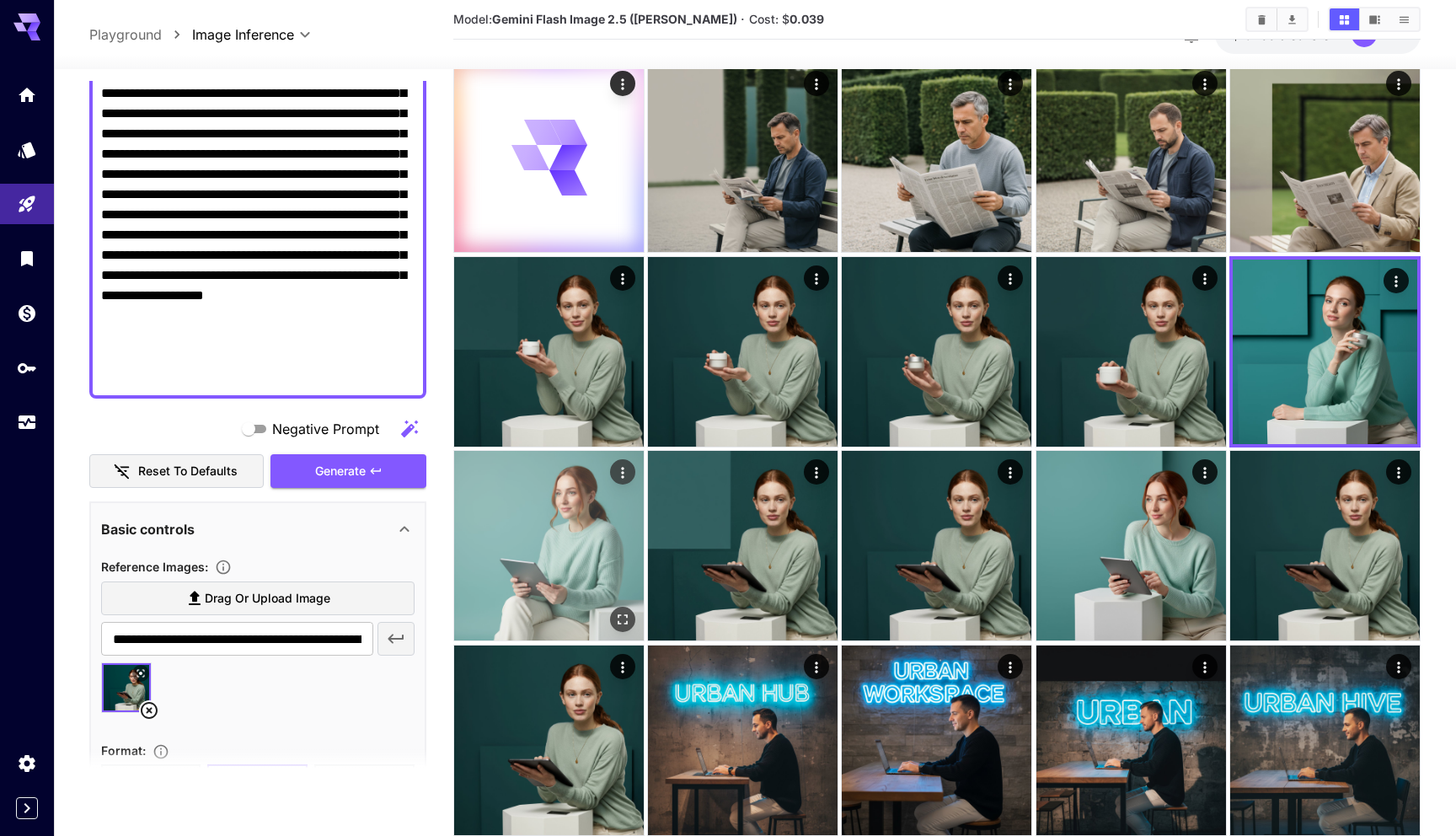
click at [622, 617] on icon "Open in fullscreen" at bounding box center [623, 619] width 17 height 17
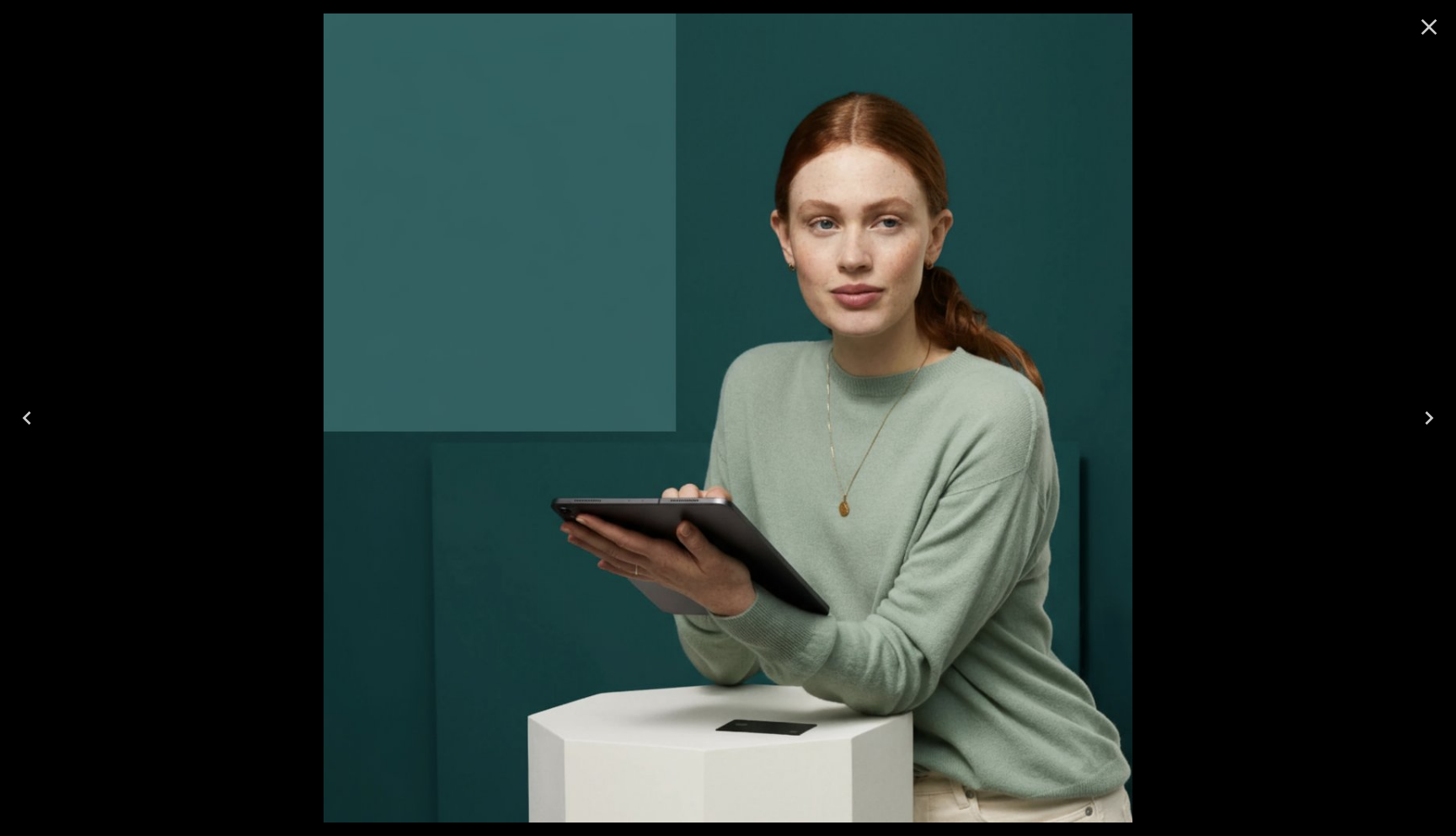
click at [1435, 6] on div at bounding box center [1429, 27] width 54 height 54
click at [1428, 17] on icon "Close" at bounding box center [1428, 27] width 27 height 27
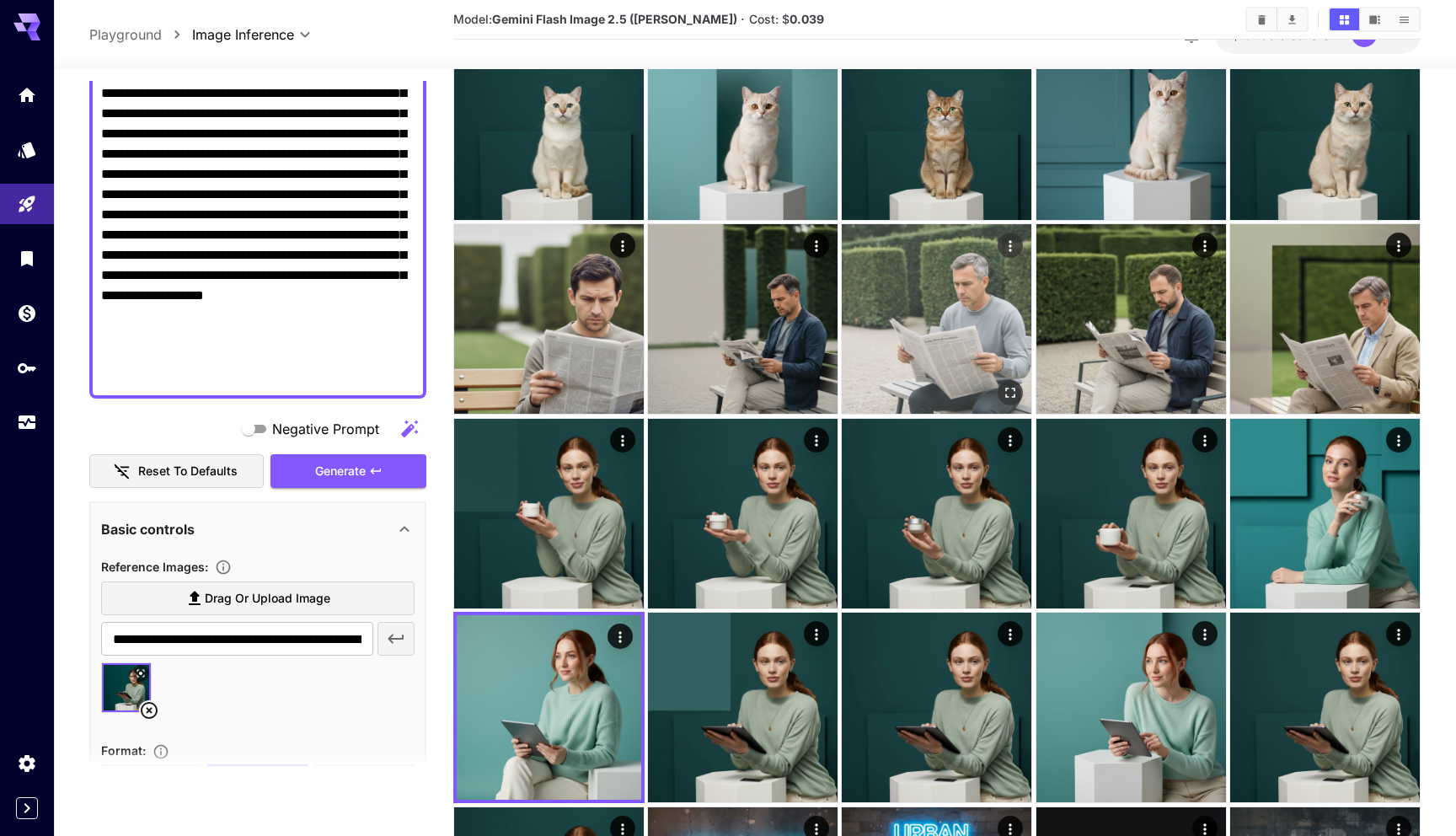
scroll to position [0, 0]
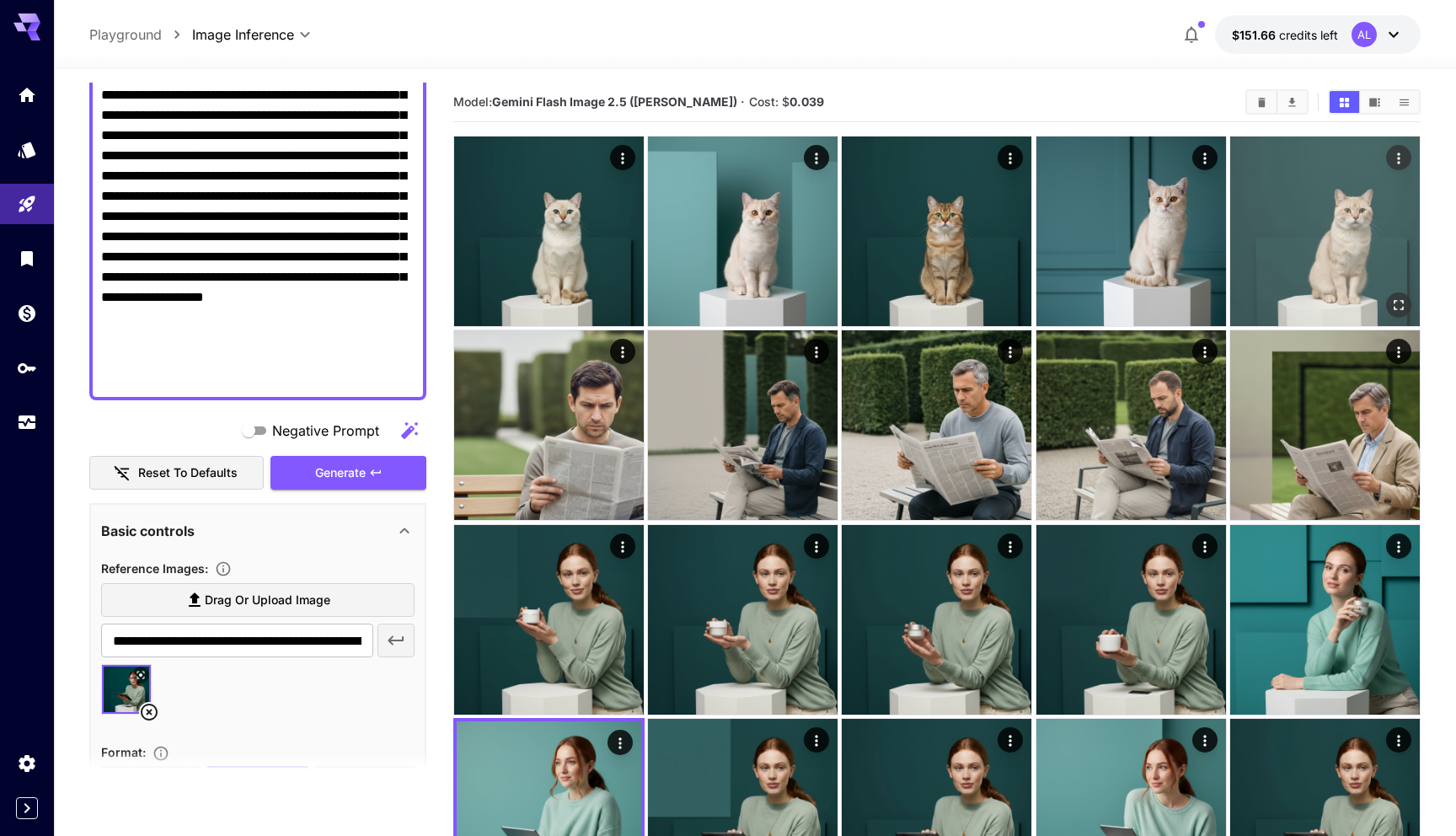
click at [1401, 310] on icon "Open in fullscreen" at bounding box center [1399, 305] width 10 height 10
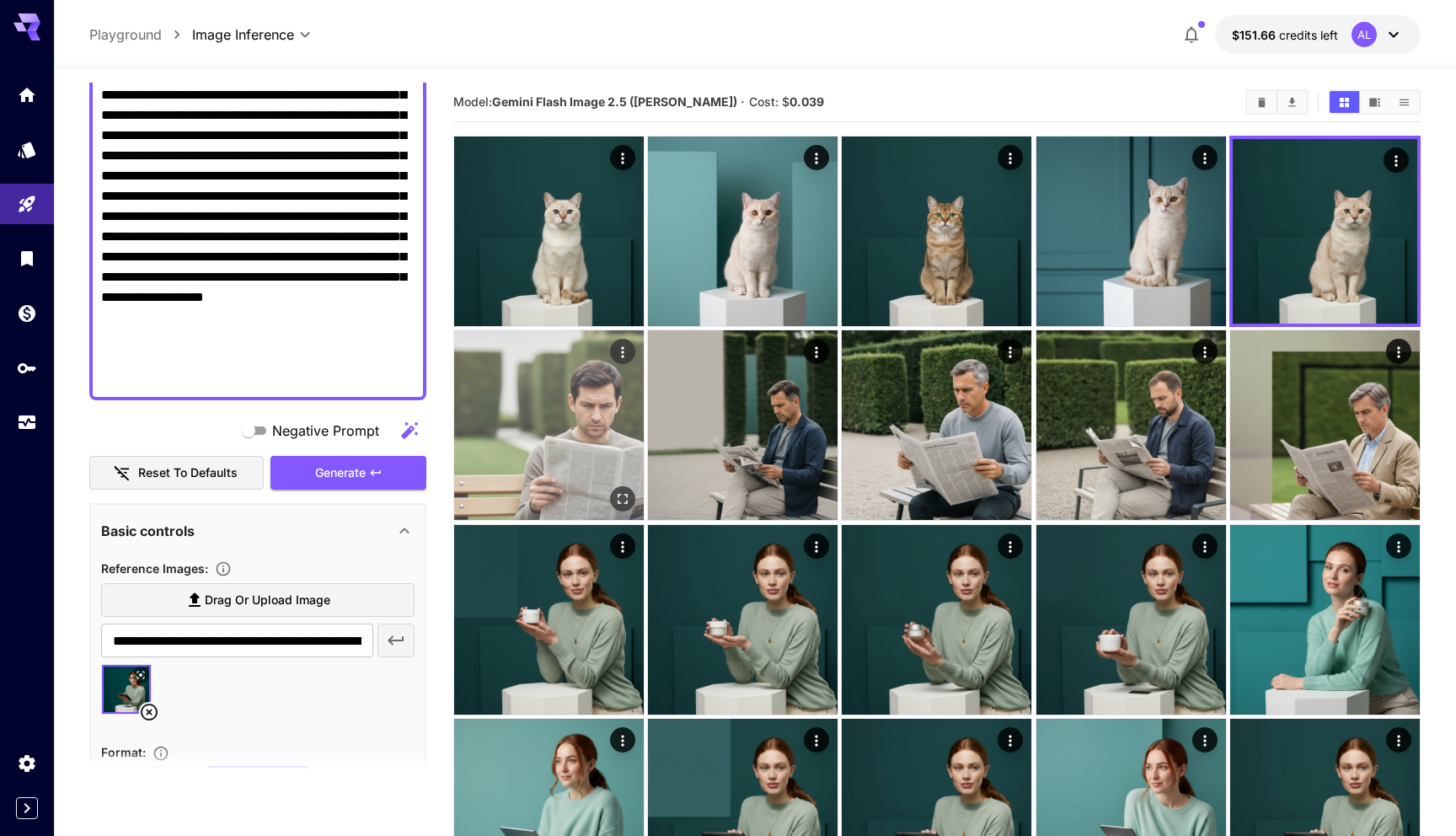
click at [617, 495] on icon "Open in fullscreen" at bounding box center [622, 500] width 10 height 10
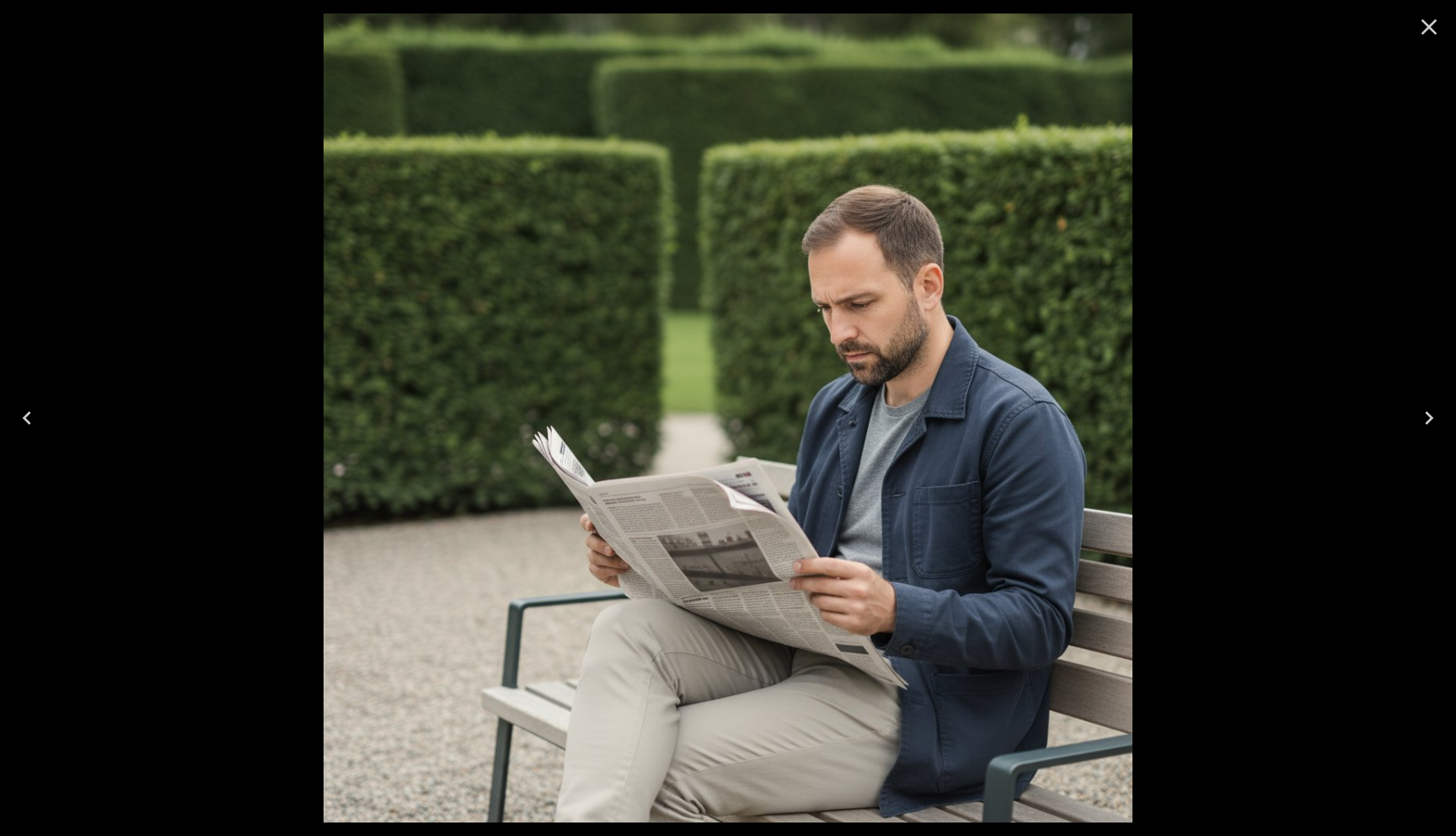
click at [1428, 31] on icon "Close" at bounding box center [1428, 27] width 27 height 27
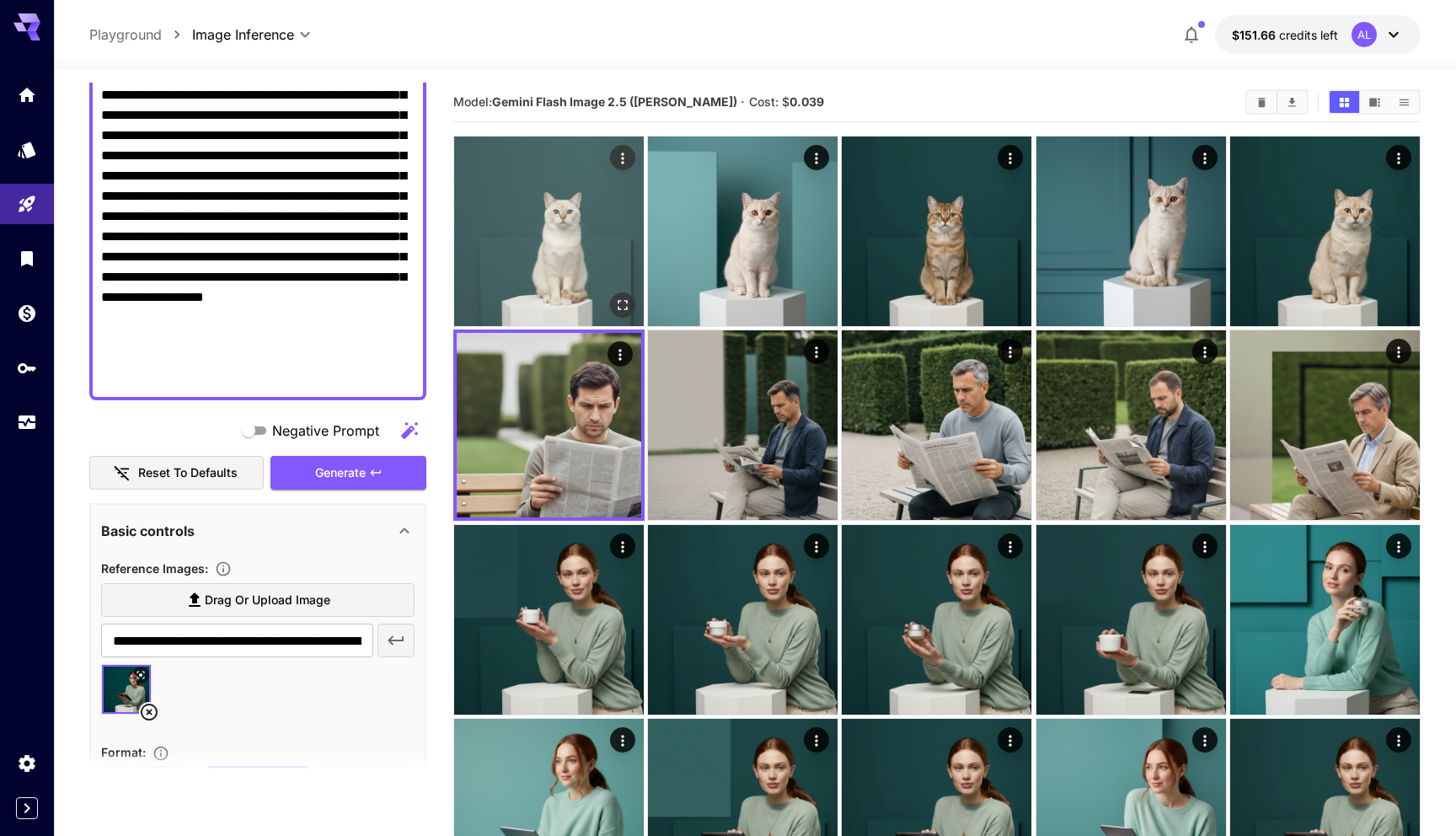
click at [634, 306] on button "Open in fullscreen" at bounding box center [623, 305] width 26 height 26
